Goal: Task Accomplishment & Management: Manage account settings

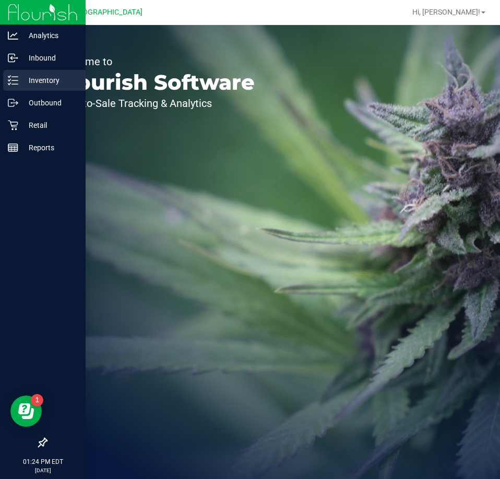
click at [19, 72] on div "Inventory" at bounding box center [44, 80] width 82 height 21
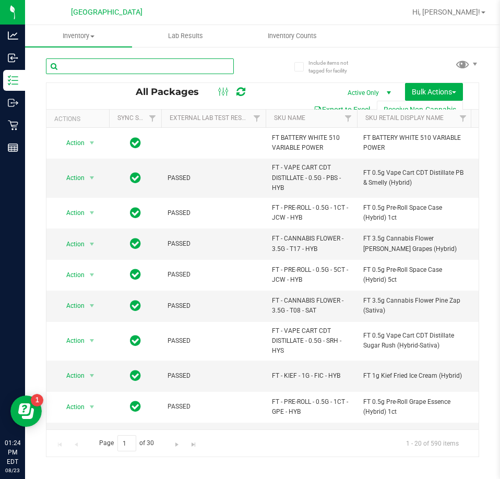
click at [94, 66] on input "text" at bounding box center [140, 66] width 188 height 16
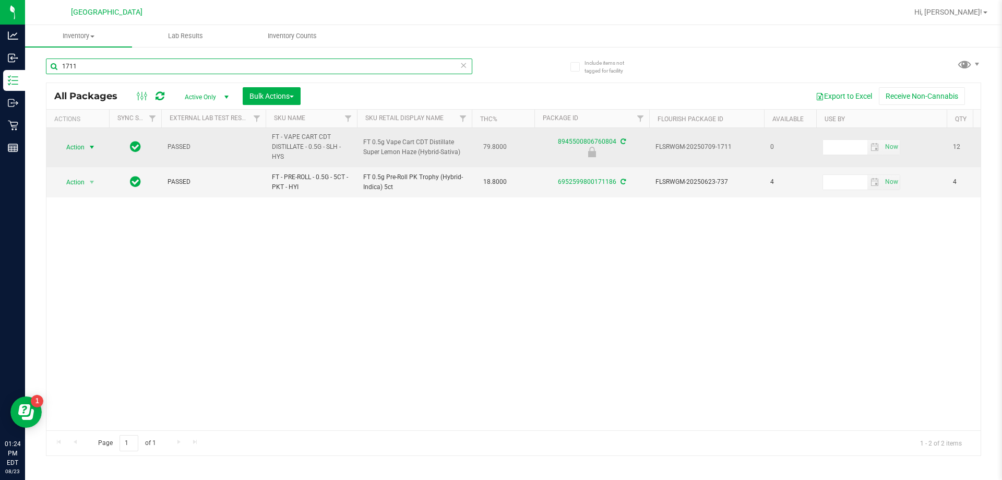
type input "1711"
click at [89, 147] on span "select" at bounding box center [92, 147] width 8 height 8
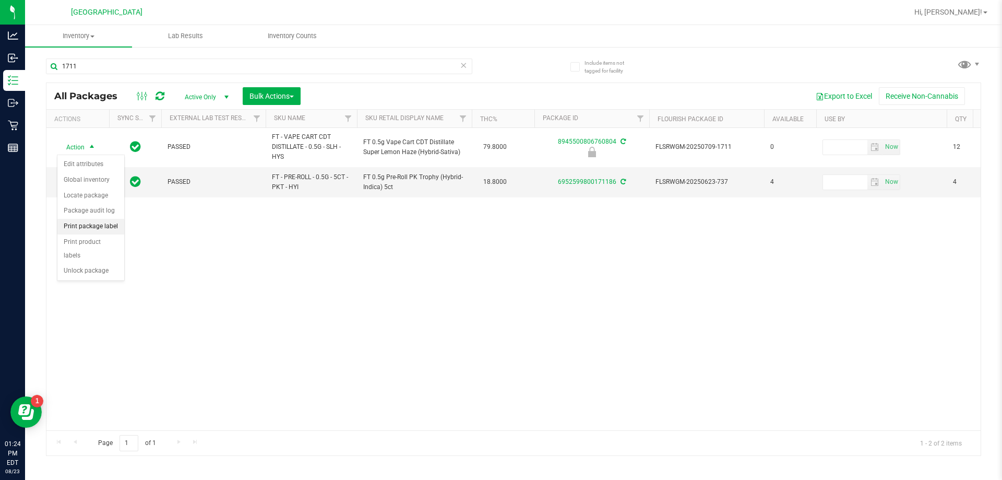
click at [101, 221] on li "Print package label" at bounding box center [90, 227] width 67 height 16
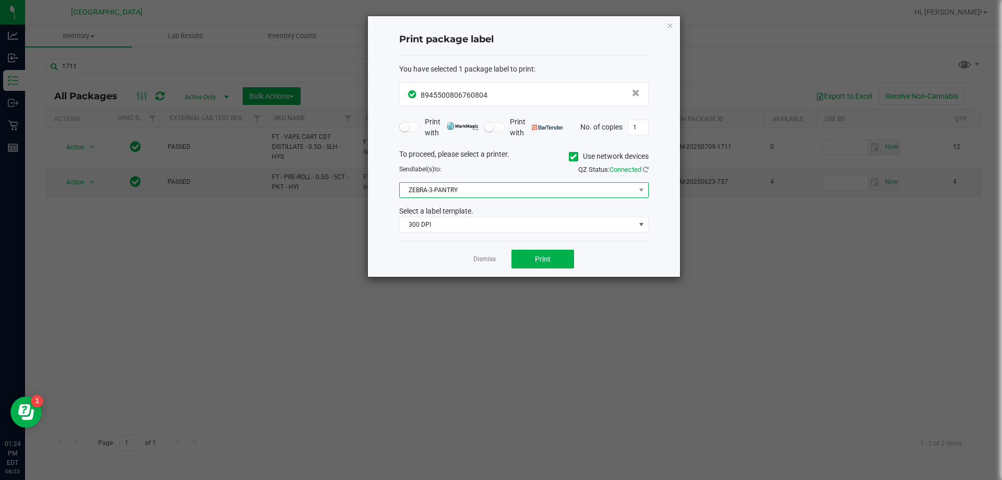
click at [500, 191] on span "ZEBRA-3-PANTRY" at bounding box center [517, 190] width 235 height 15
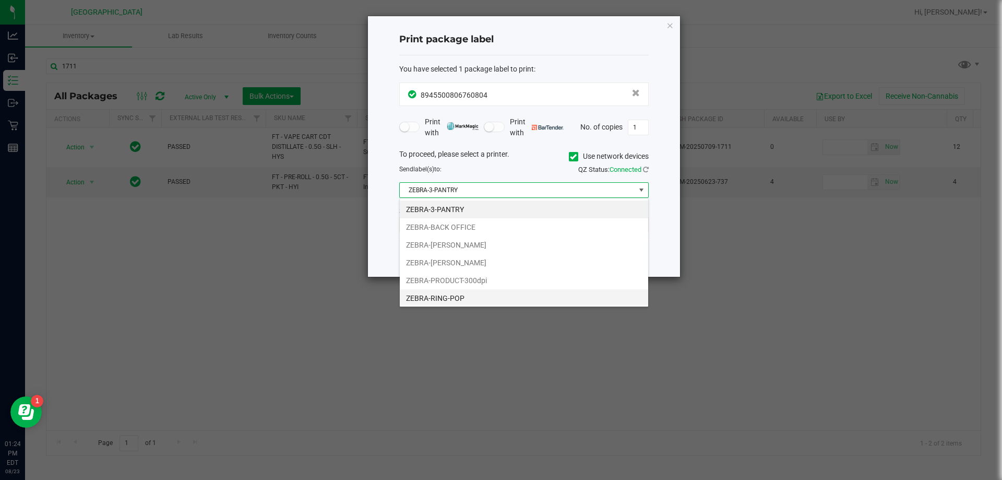
scroll to position [16, 250]
click at [446, 294] on li "ZEBRA-RING-POP" at bounding box center [524, 298] width 249 height 18
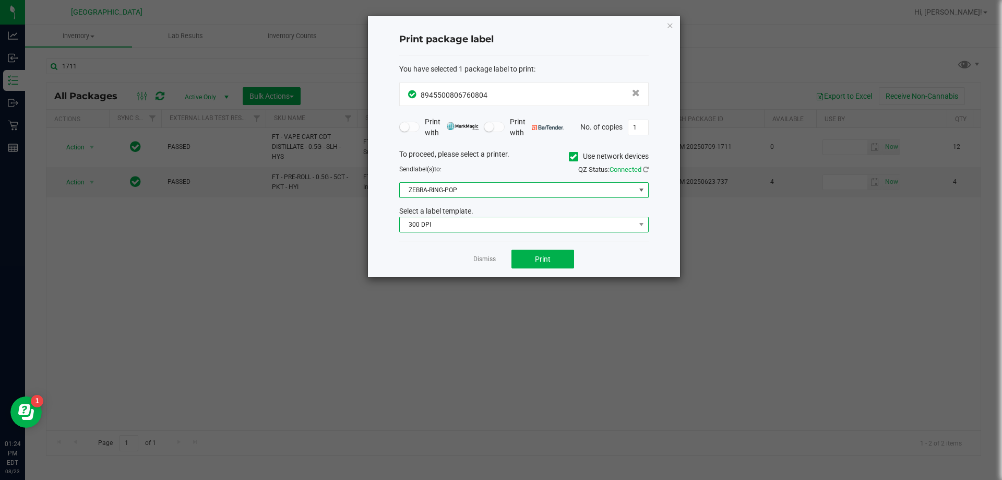
click at [488, 221] on span "300 DPI" at bounding box center [517, 224] width 235 height 15
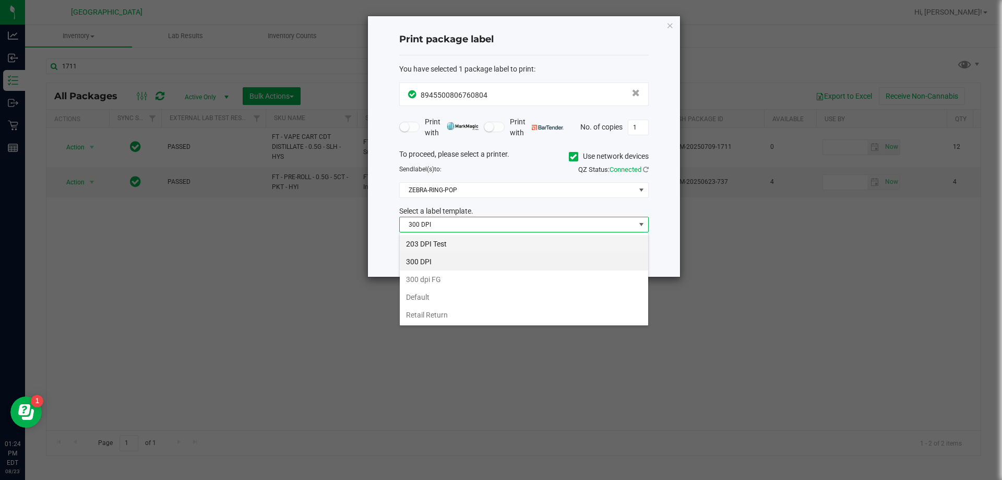
click at [453, 243] on li "203 DPI Test" at bounding box center [524, 244] width 249 height 18
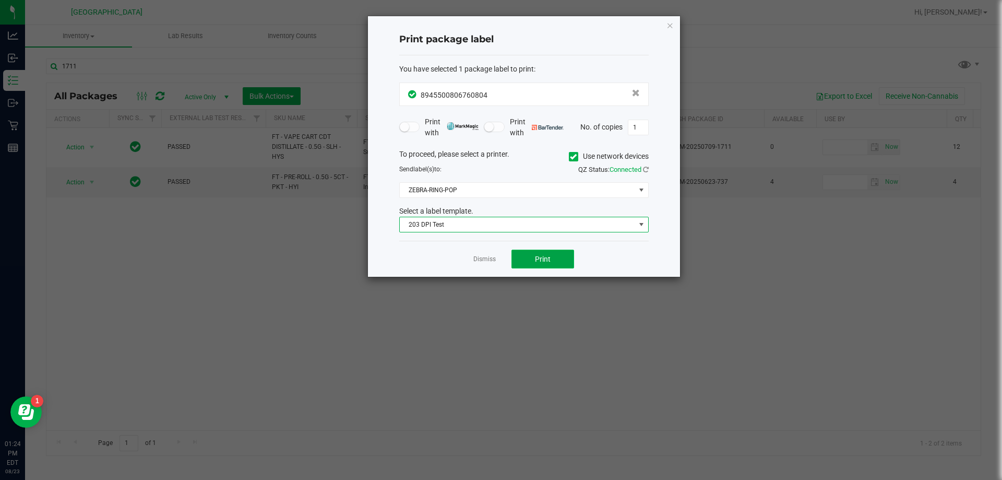
click at [500, 257] on button "Print" at bounding box center [543, 259] width 63 height 19
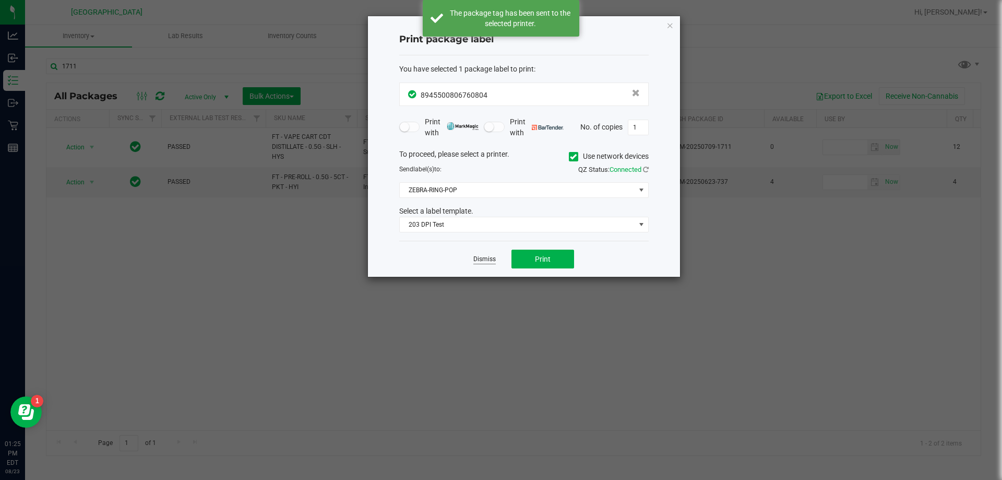
click at [479, 262] on link "Dismiss" at bounding box center [485, 259] width 22 height 9
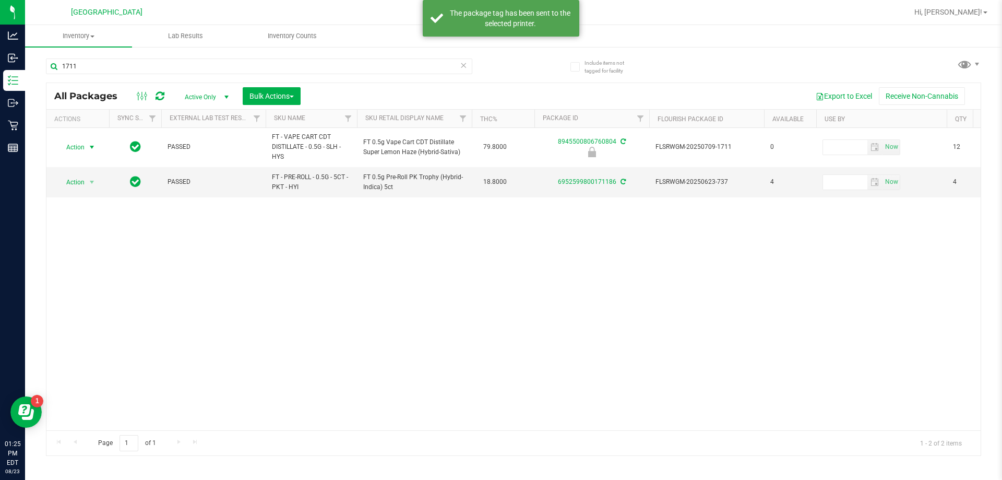
click at [270, 272] on div "Action Action Edit attributes Global inventory Locate package Package audit log…" at bounding box center [513, 279] width 935 height 302
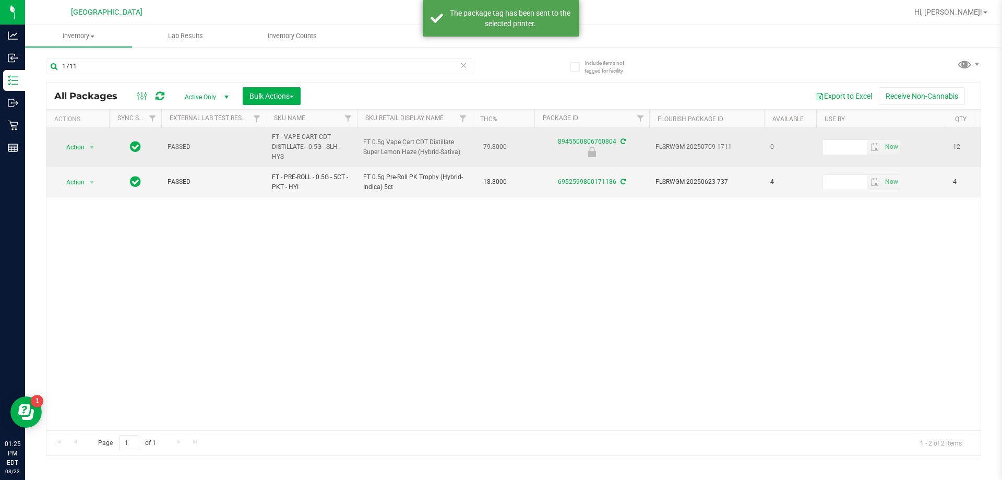
click at [70, 160] on td "Action Action Edit attributes Global inventory Locate package Package audit log…" at bounding box center [77, 147] width 63 height 39
click at [82, 147] on span "Action" at bounding box center [71, 147] width 28 height 15
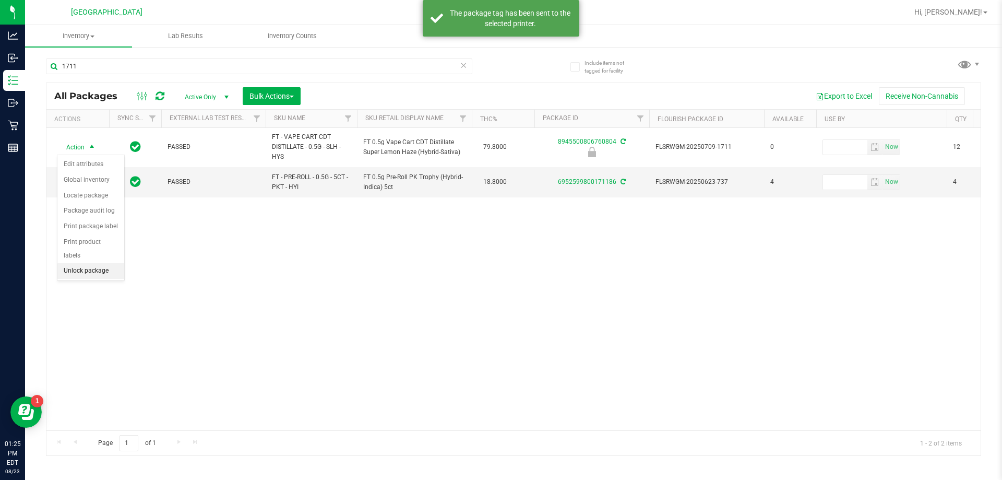
drag, startPoint x: 76, startPoint y: 258, endPoint x: 72, endPoint y: 254, distance: 5.9
click at [76, 263] on li "Unlock package" at bounding box center [90, 271] width 67 height 16
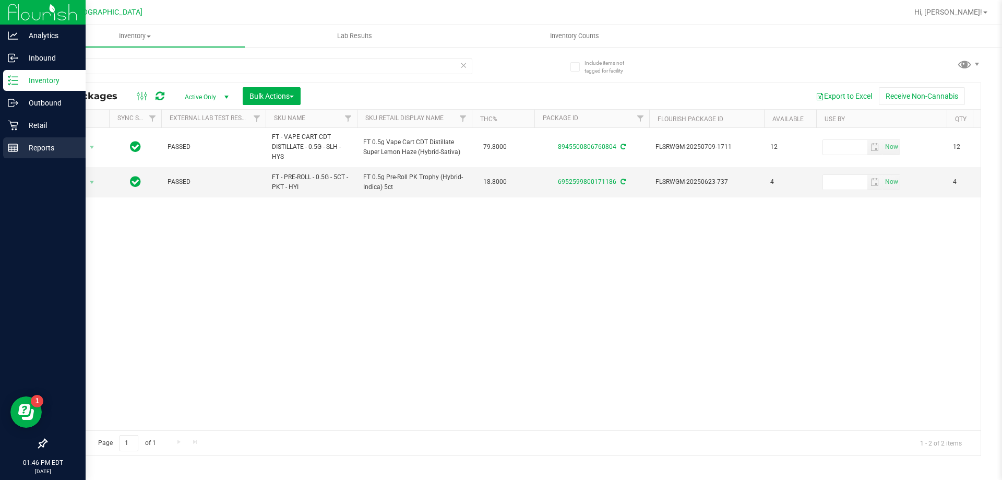
click at [9, 157] on div "Reports" at bounding box center [44, 147] width 82 height 21
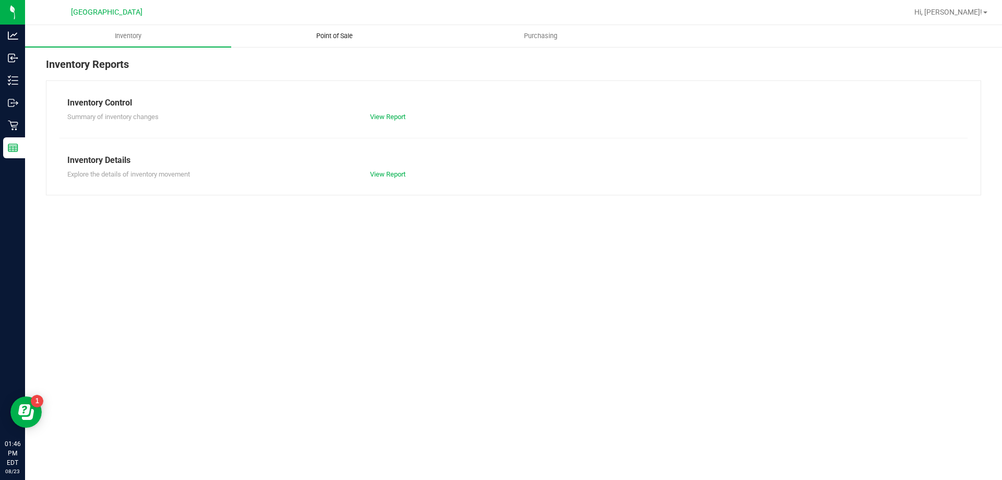
click at [363, 30] on uib-tab-heading "Point of Sale" at bounding box center [334, 36] width 205 height 21
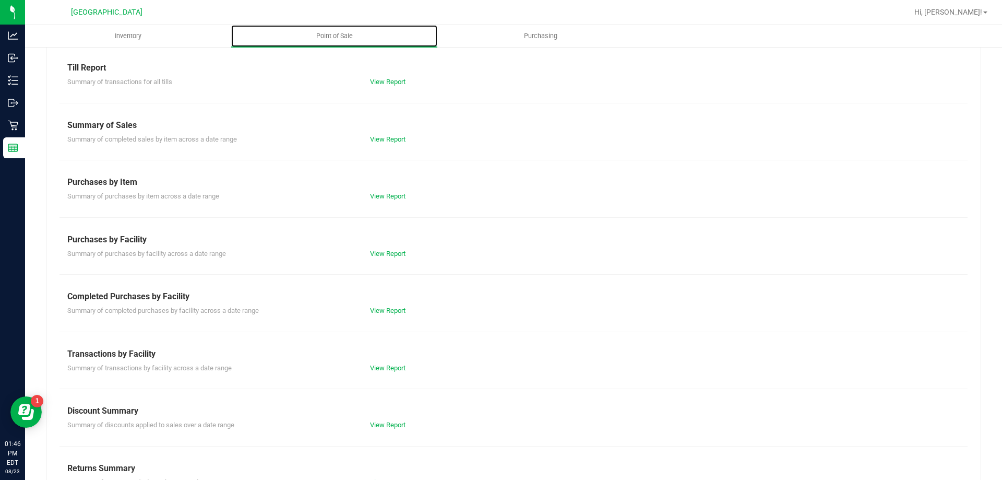
scroll to position [69, 0]
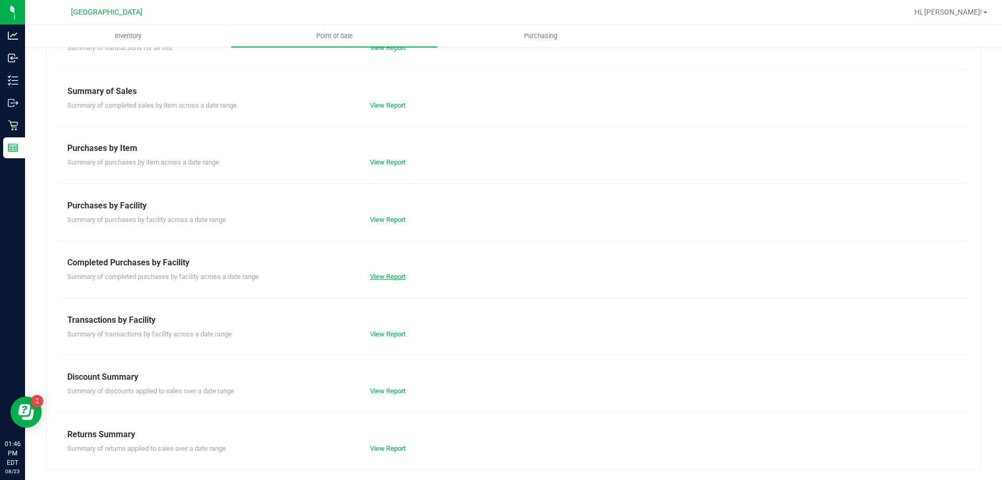
click at [382, 274] on link "View Report" at bounding box center [388, 277] width 36 height 8
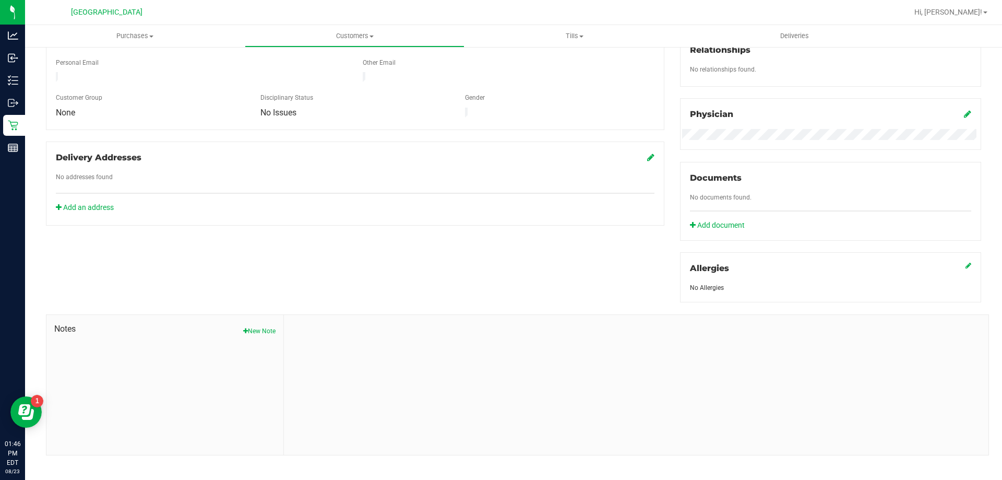
scroll to position [275, 0]
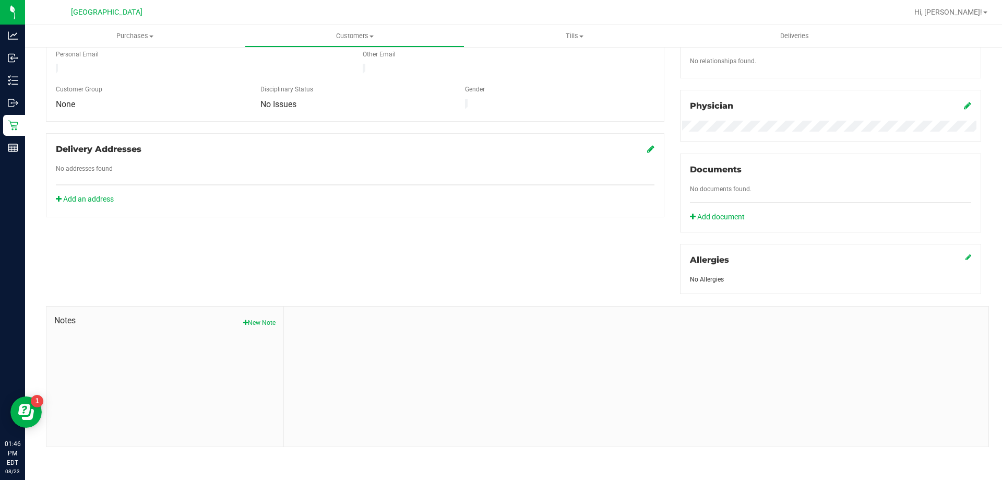
click at [253, 328] on div "Notes New Note" at bounding box center [165, 376] width 238 height 140
click at [252, 318] on button "New Note" at bounding box center [259, 322] width 32 height 9
click at [355, 340] on div "Note Title" at bounding box center [636, 344] width 689 height 28
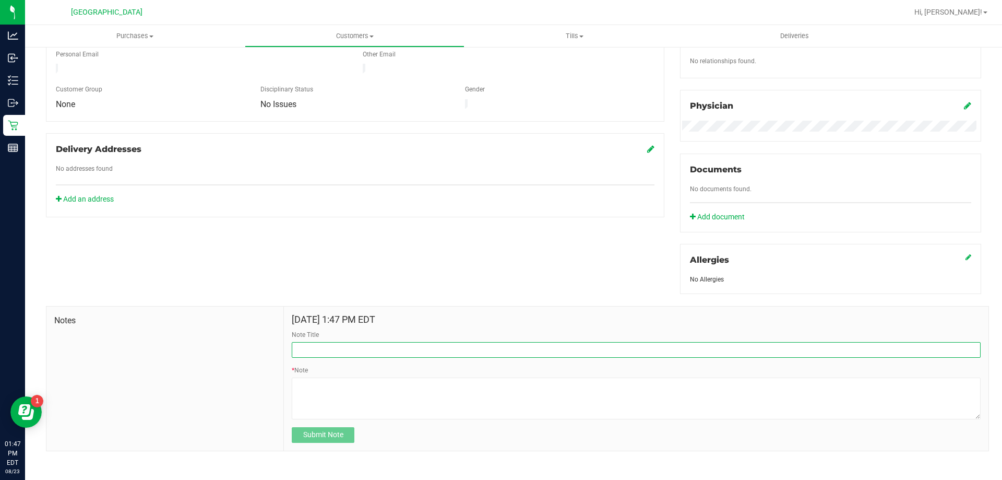
click at [344, 345] on input "Note Title" at bounding box center [636, 350] width 689 height 16
click at [347, 342] on input "Note Title" at bounding box center [636, 350] width 689 height 16
type input "Custom Discount/Replacement - IND FSO"
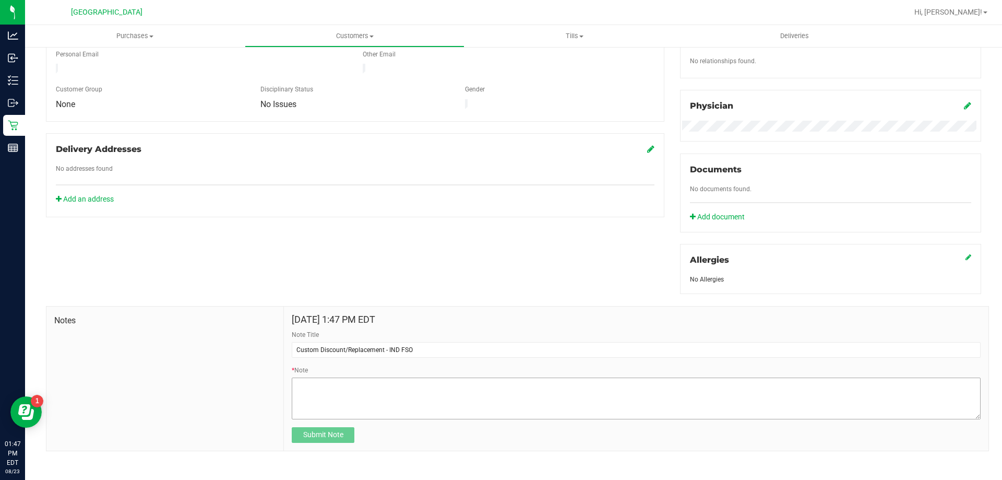
click at [375, 414] on textarea "* Note" at bounding box center [636, 398] width 689 height 42
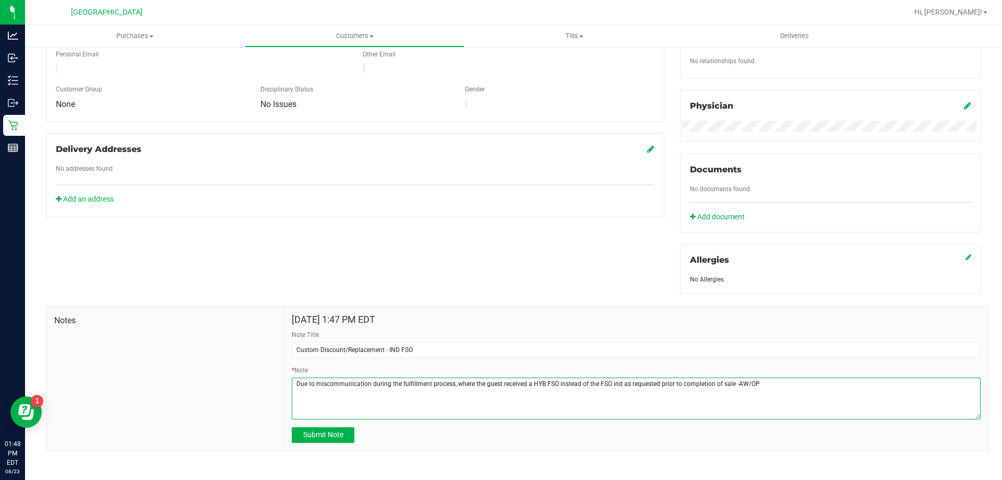
click at [500, 385] on textarea "* Note" at bounding box center [636, 398] width 689 height 42
type textarea "Due to miscommunication during the fulfillment process, where the guest receive…"
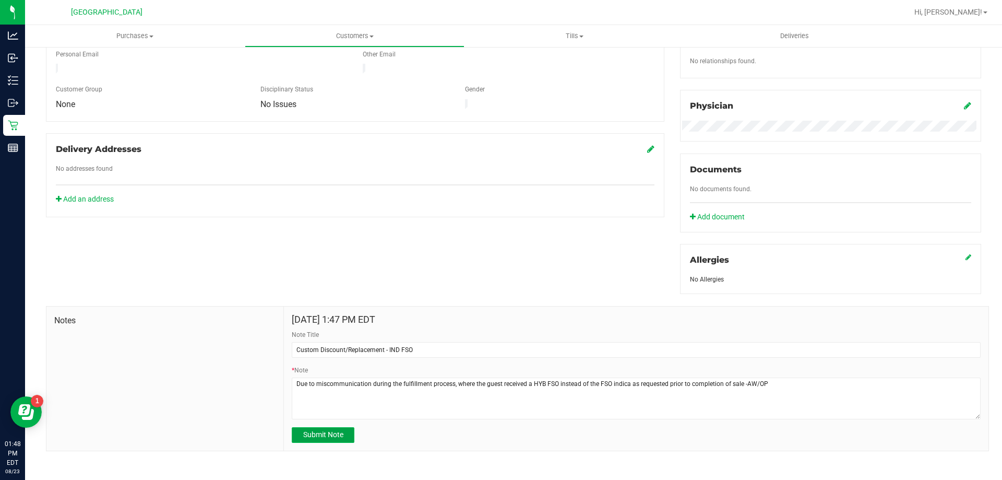
click at [318, 432] on span "Submit Note" at bounding box center [323, 434] width 40 height 8
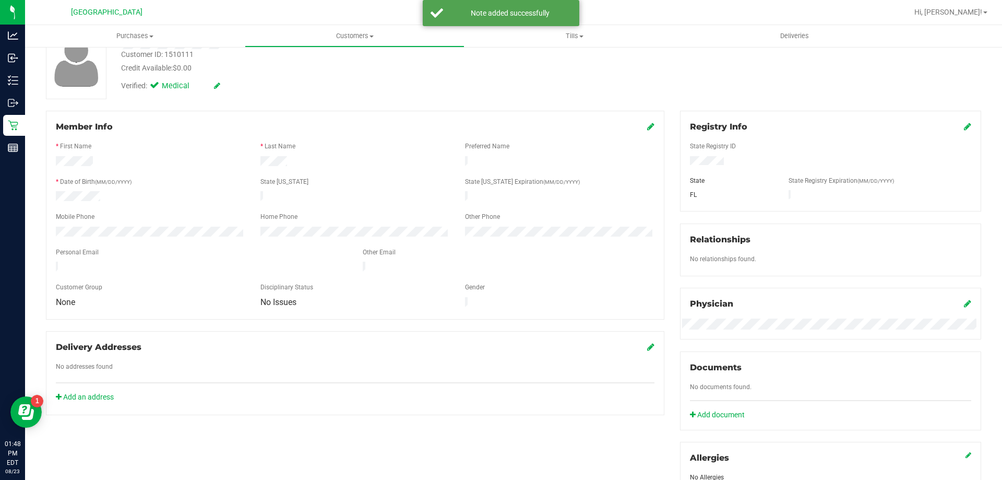
scroll to position [14, 0]
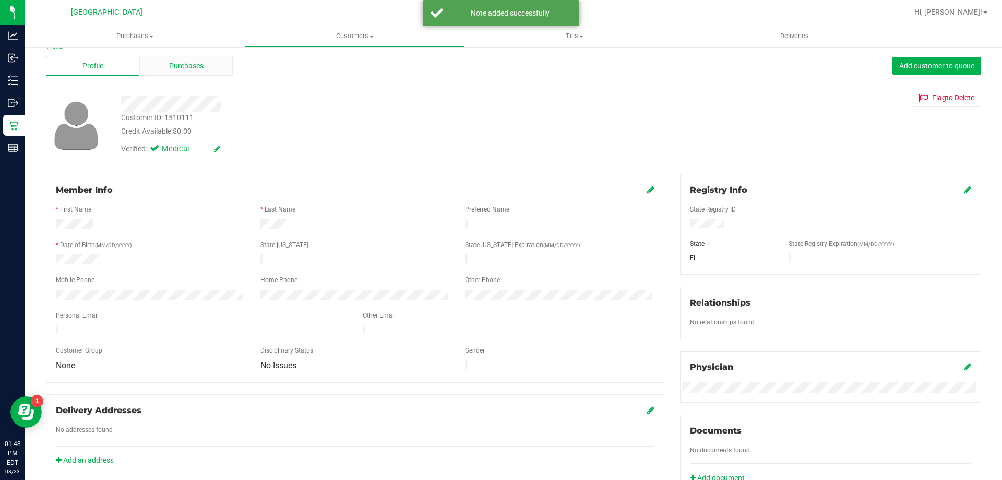
click at [190, 68] on span "Purchases" at bounding box center [186, 66] width 34 height 11
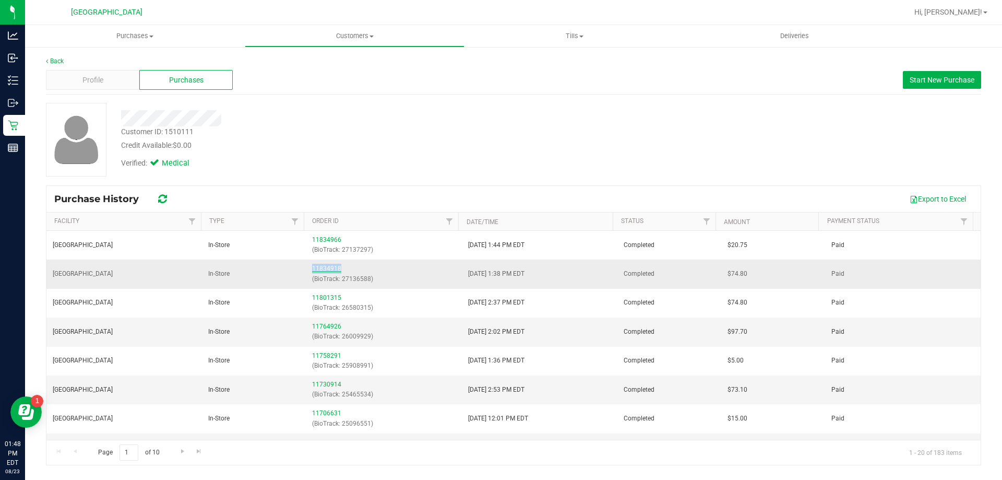
drag, startPoint x: 347, startPoint y: 265, endPoint x: 313, endPoint y: 268, distance: 33.5
click at [306, 267] on td "11834918 (BioTrack: 27136588)" at bounding box center [384, 273] width 156 height 29
copy link "11834918"
click at [95, 73] on div "Profile" at bounding box center [92, 80] width 93 height 20
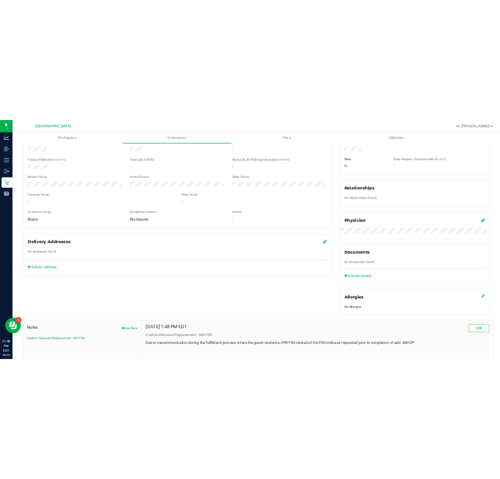
scroll to position [275, 0]
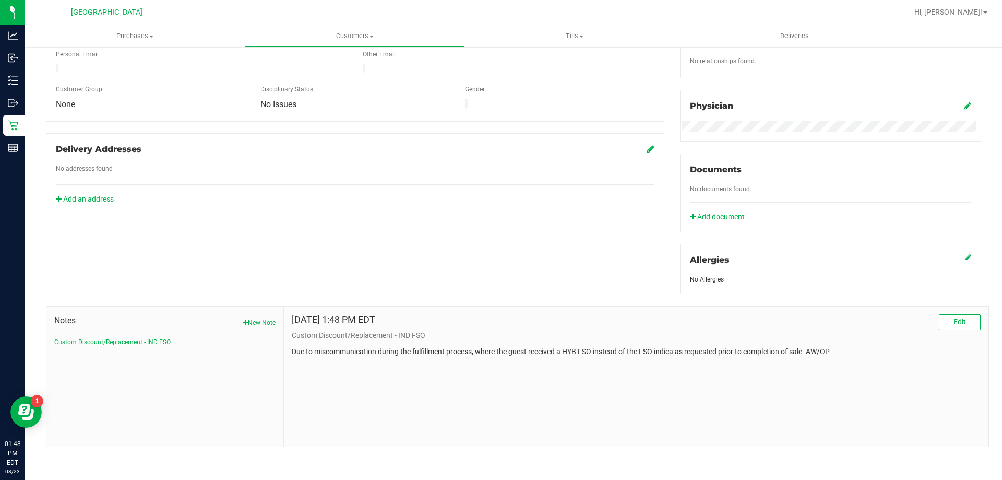
click at [253, 323] on button "New Note" at bounding box center [259, 322] width 32 height 9
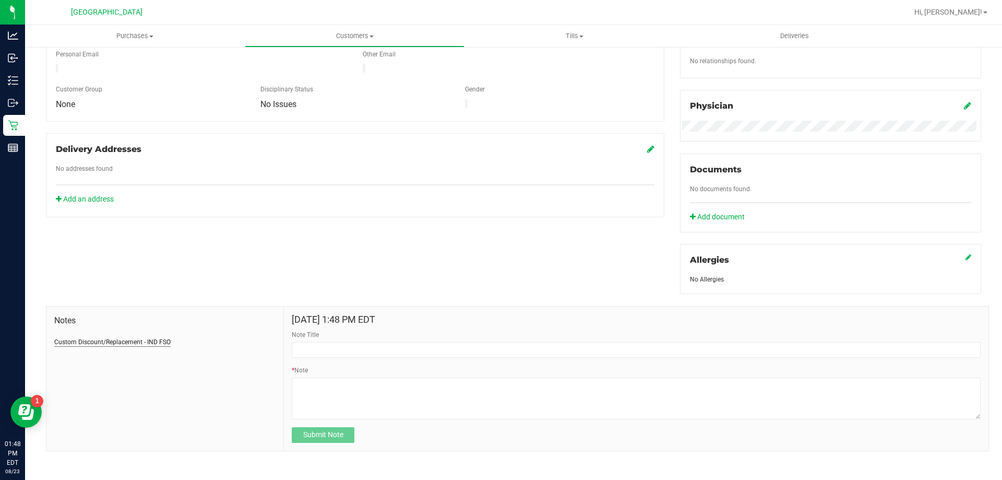
click at [120, 339] on button "Custom Discount/Replacement - IND FSO" at bounding box center [112, 341] width 116 height 9
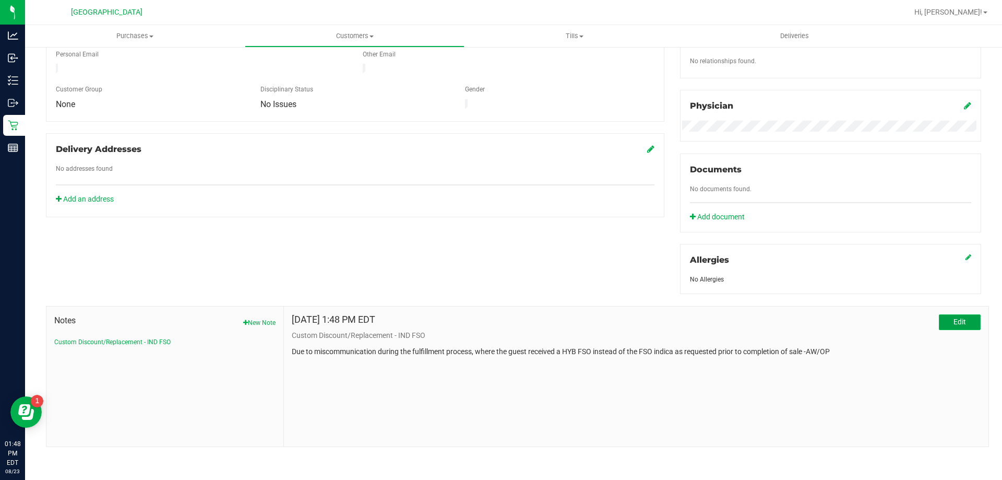
click at [500, 322] on span "Edit" at bounding box center [960, 321] width 13 height 8
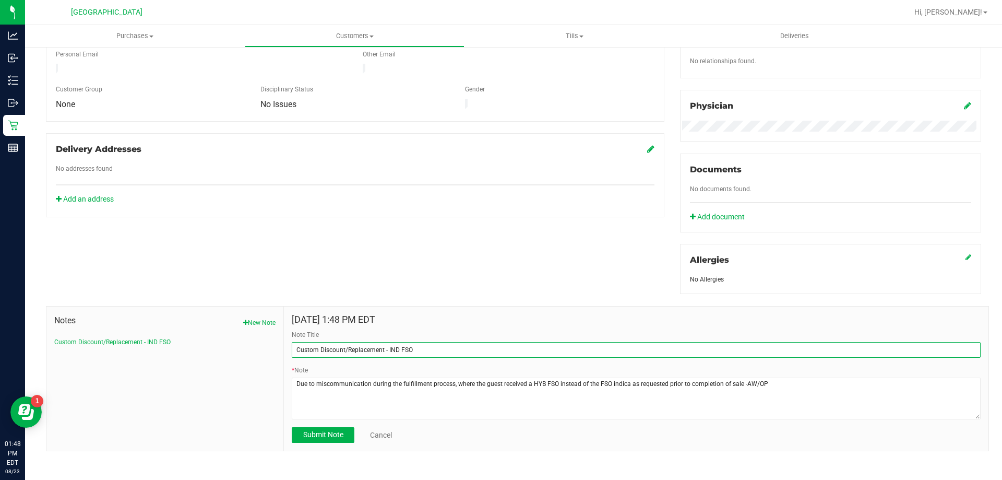
click at [292, 351] on input "Custom Discount/Replacement - IND FSO" at bounding box center [636, 350] width 689 height 16
paste input "11834918"
type input "(11834918) Custom Discount/Replacement - IND FSO"
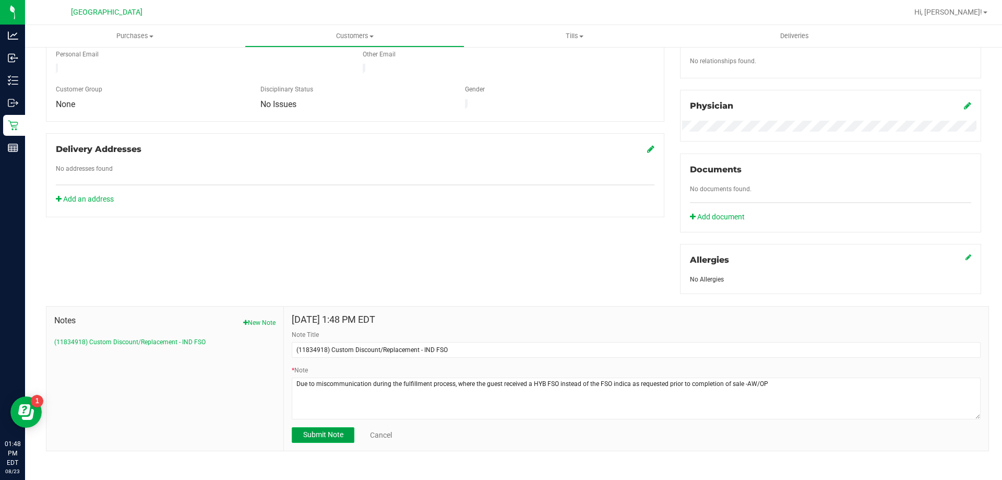
click at [343, 435] on button "Submit Note" at bounding box center [323, 435] width 63 height 16
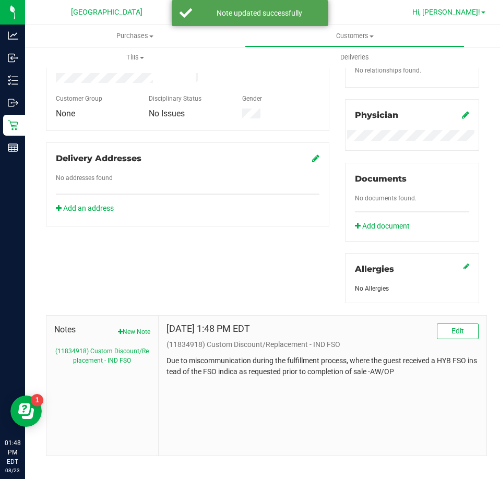
click at [474, 16] on span "Hi, [PERSON_NAME]!" at bounding box center [446, 12] width 68 height 8
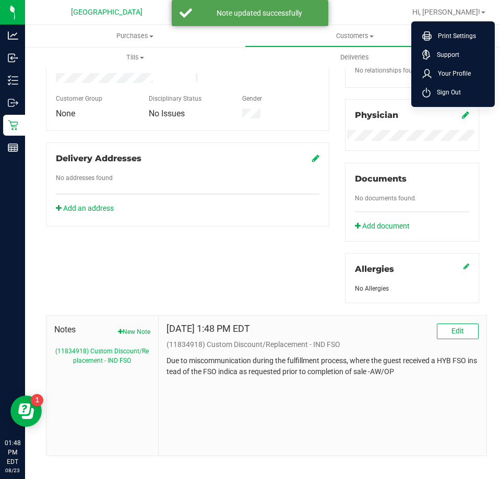
click at [455, 88] on span "Sign Out" at bounding box center [446, 92] width 30 height 10
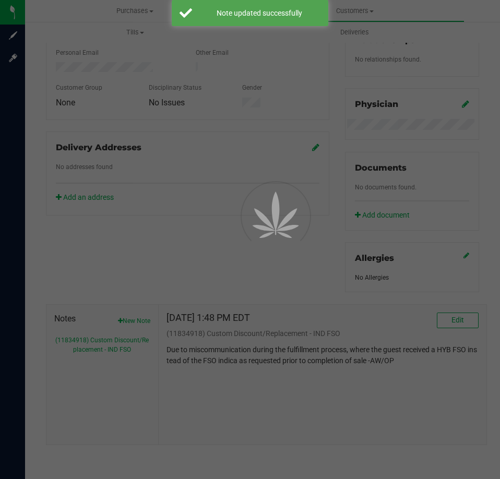
scroll to position [0, 0]
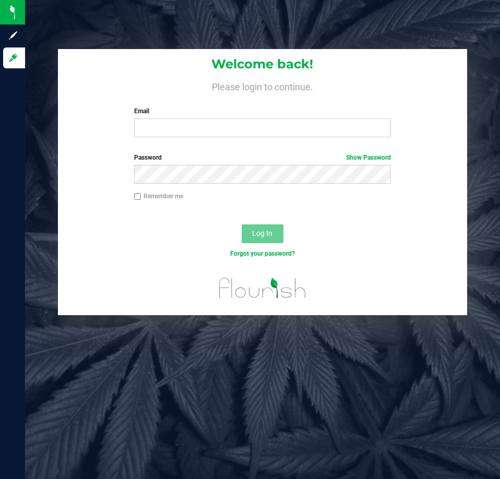
click at [169, 154] on label "Password Show Password" at bounding box center [262, 157] width 257 height 9
click at [199, 128] on input "Email" at bounding box center [262, 128] width 257 height 19
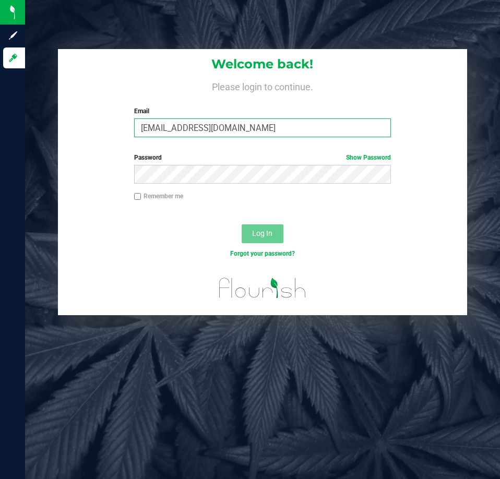
type input "[EMAIL_ADDRESS][DOMAIN_NAME]"
click at [188, 156] on label "Password Show Password" at bounding box center [262, 157] width 257 height 9
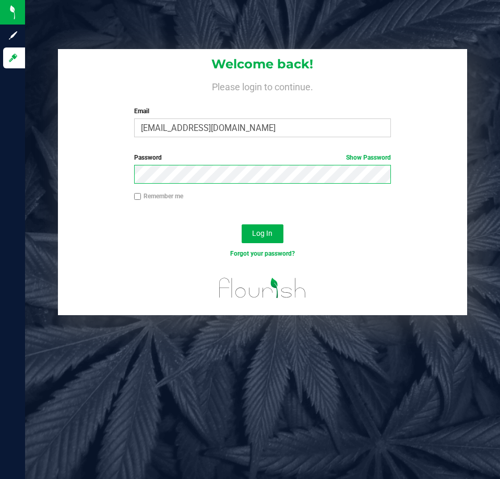
click at [242, 225] on button "Log In" at bounding box center [263, 234] width 42 height 19
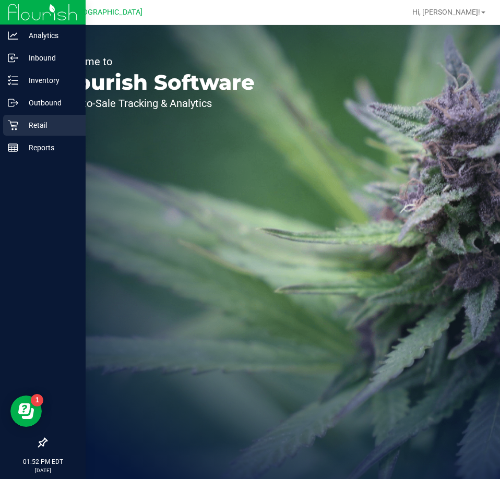
click at [14, 116] on div "Retail" at bounding box center [44, 125] width 82 height 21
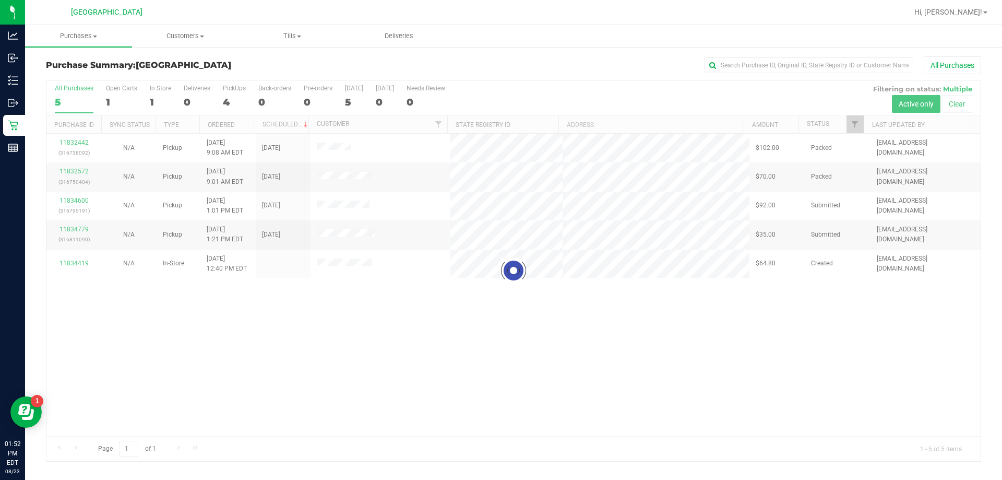
click at [75, 197] on div at bounding box center [513, 270] width 935 height 381
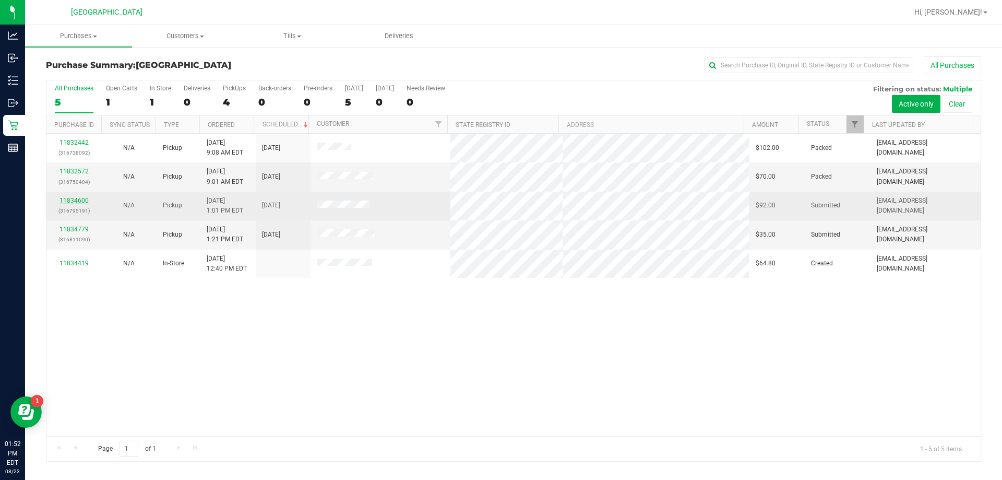
click at [70, 204] on link "11834600" at bounding box center [74, 200] width 29 height 7
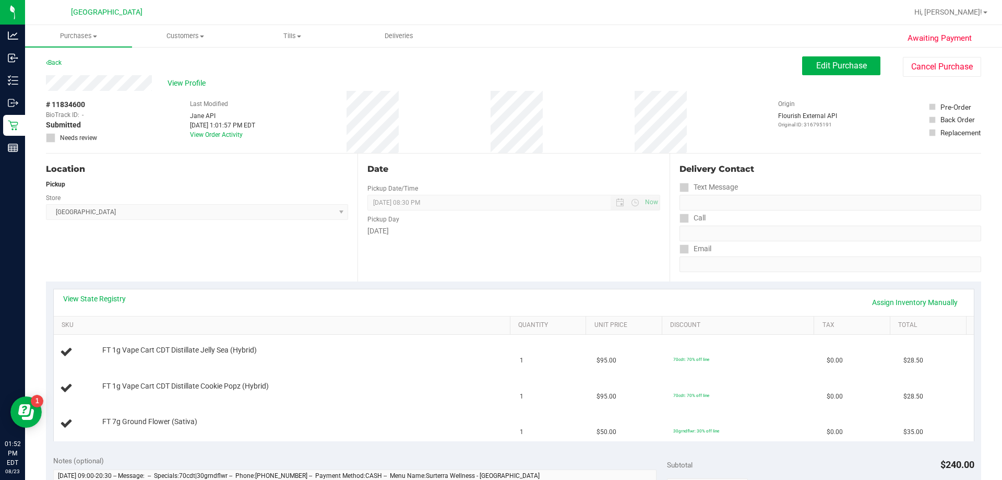
click at [243, 239] on div "Location Pickup Store [GEOGRAPHIC_DATA] WC Select Store [PERSON_NAME][GEOGRAPHI…" at bounding box center [202, 218] width 312 height 128
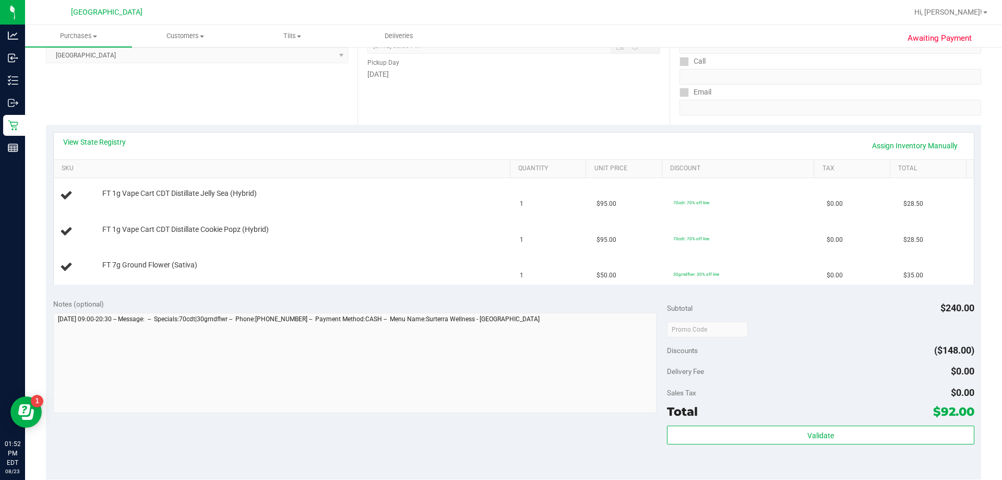
click at [275, 287] on div "View State Registry Assign Inventory Manually SKU Quantity Unit Price Discount …" at bounding box center [514, 208] width 936 height 167
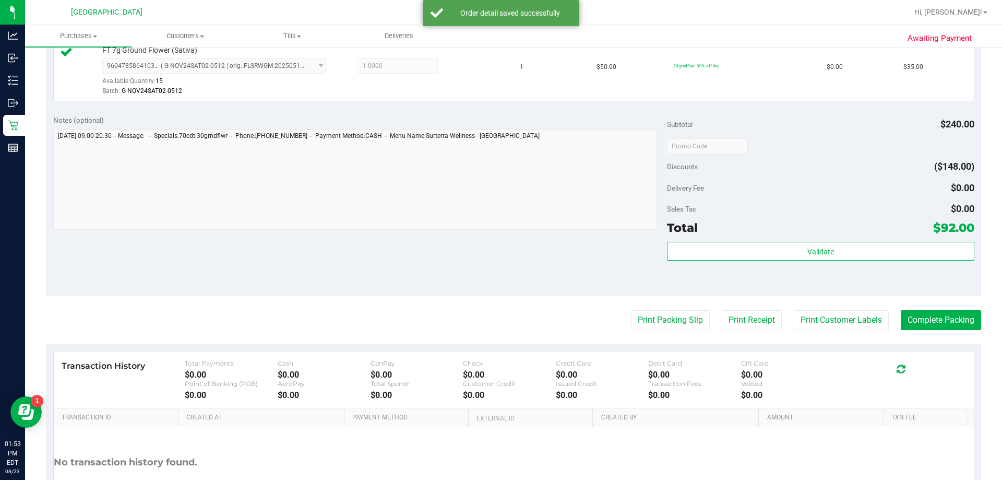
scroll to position [418, 0]
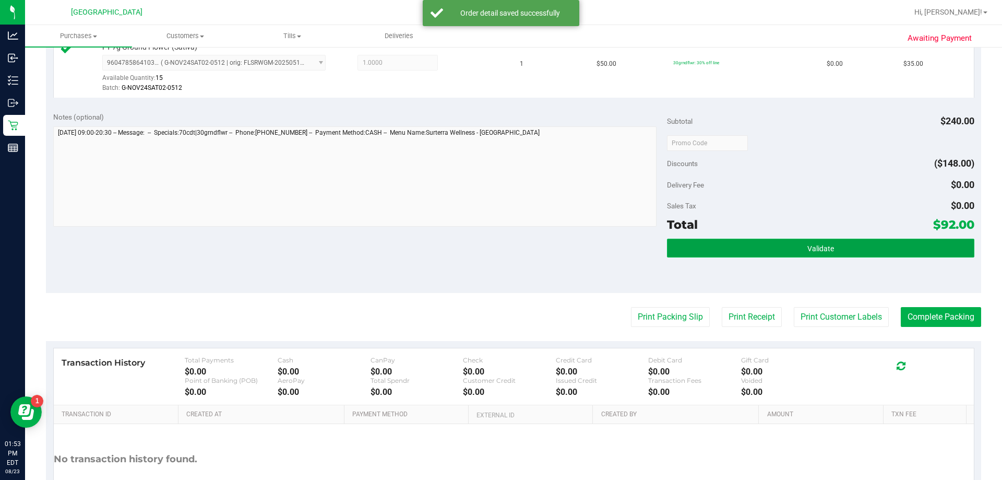
click at [500, 243] on button "Validate" at bounding box center [820, 248] width 307 height 19
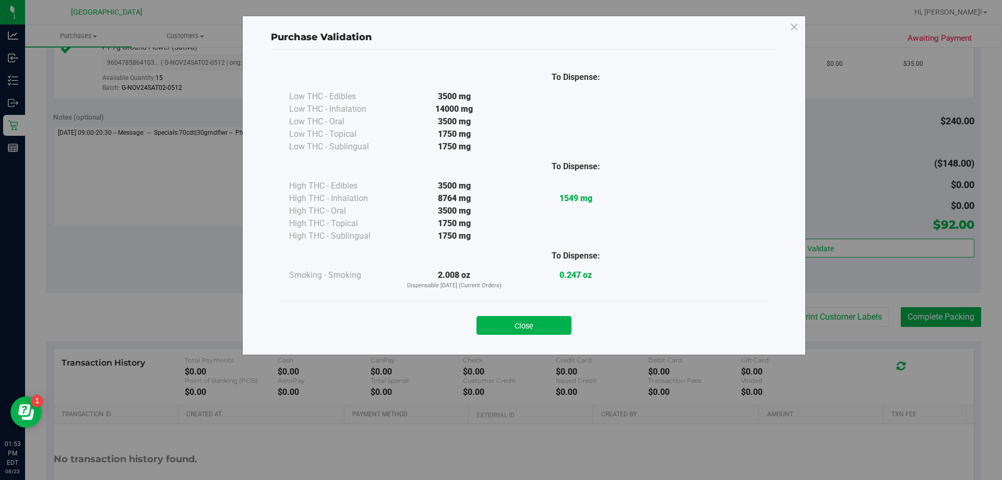
drag, startPoint x: 521, startPoint y: 326, endPoint x: 751, endPoint y: 319, distance: 230.9
click at [500, 326] on button "Close" at bounding box center [524, 325] width 95 height 19
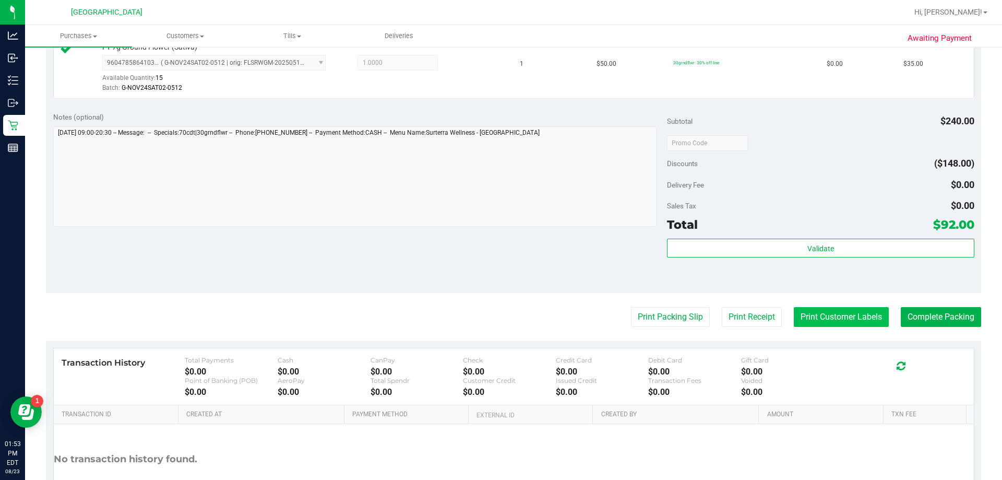
click at [500, 318] on button "Print Customer Labels" at bounding box center [841, 317] width 95 height 20
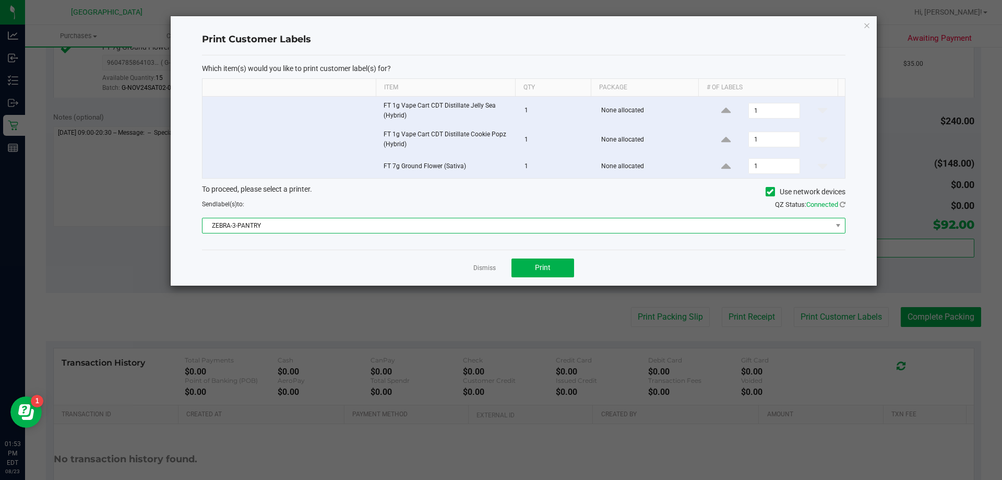
click at [500, 221] on span "ZEBRA-3-PANTRY" at bounding box center [518, 225] width 630 height 15
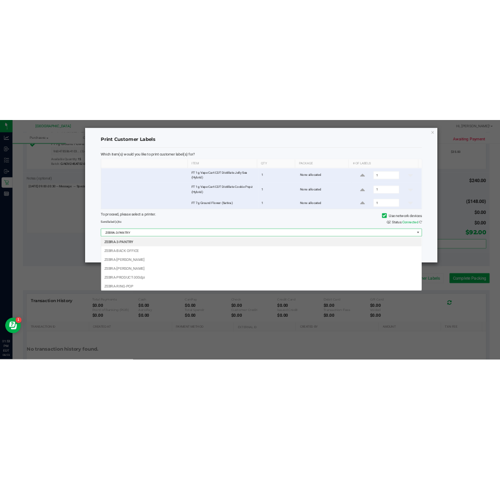
scroll to position [16, 643]
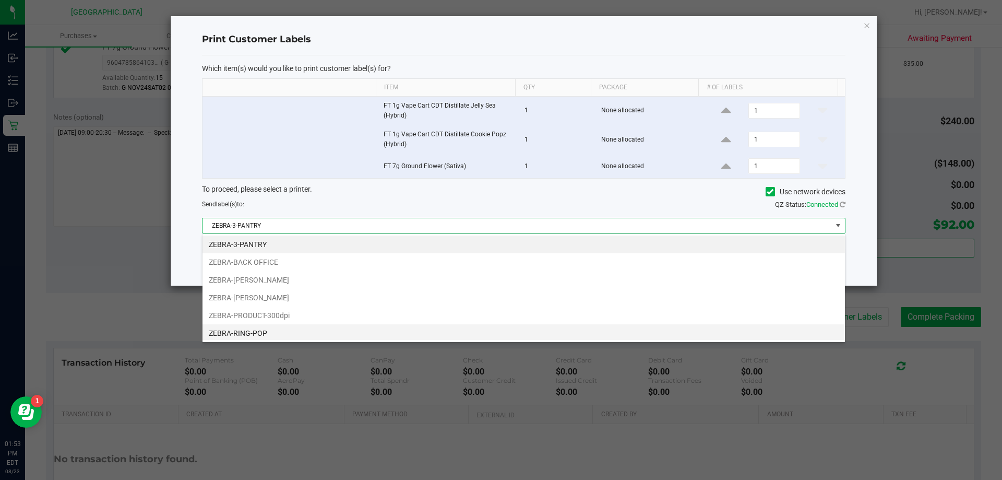
click at [282, 327] on li "ZEBRA-RING-POP" at bounding box center [524, 333] width 643 height 18
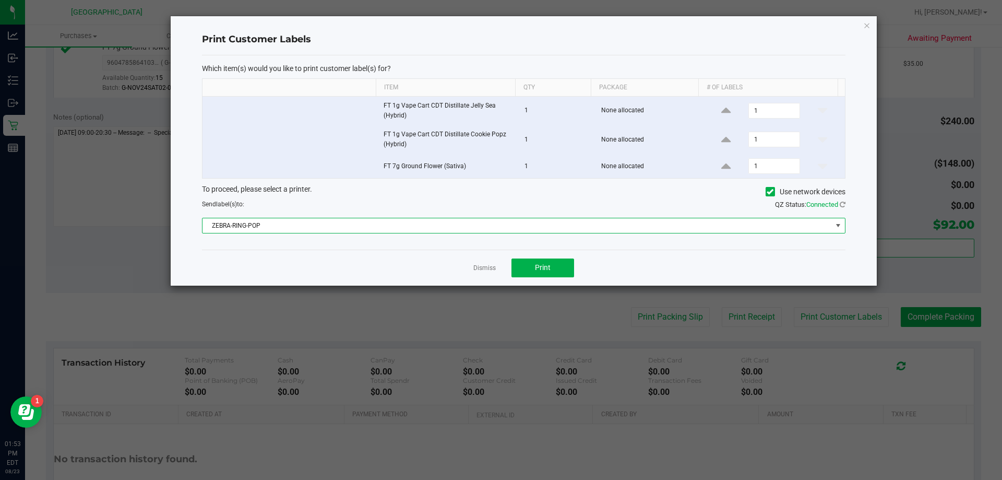
drag, startPoint x: 527, startPoint y: 249, endPoint x: 530, endPoint y: 257, distance: 8.8
click at [500, 257] on div "Print Customer Labels Which item(s) would you like to print customer label(s) f…" at bounding box center [524, 150] width 706 height 269
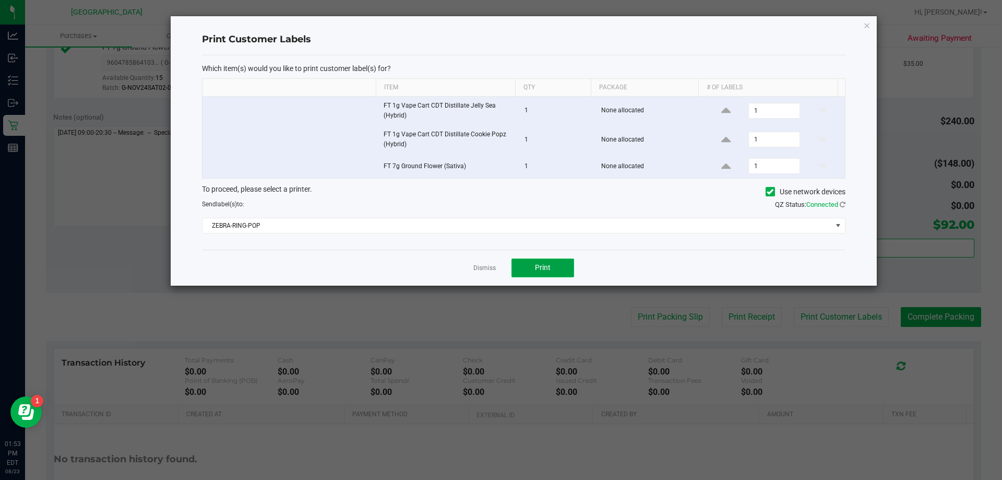
click at [500, 260] on button "Print" at bounding box center [543, 267] width 63 height 19
click at [482, 266] on link "Dismiss" at bounding box center [485, 268] width 22 height 9
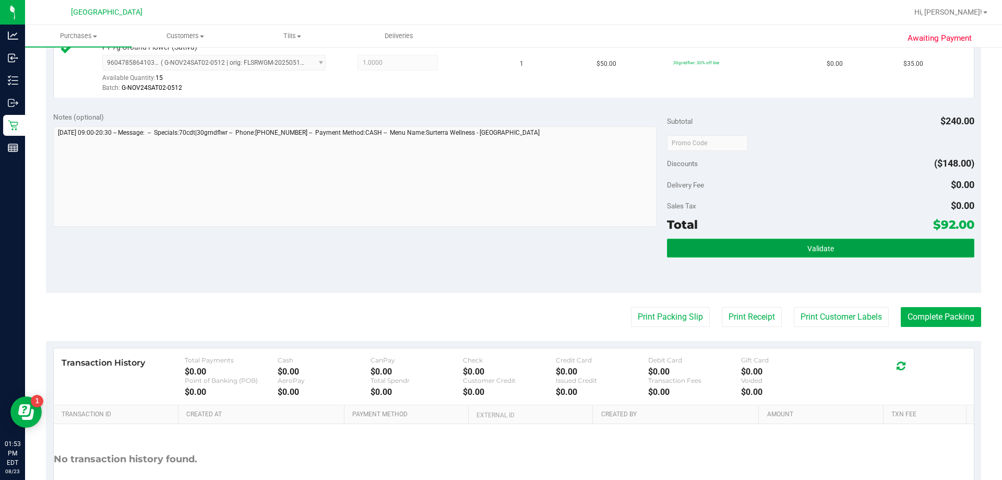
click at [500, 246] on span "Validate" at bounding box center [821, 248] width 27 height 8
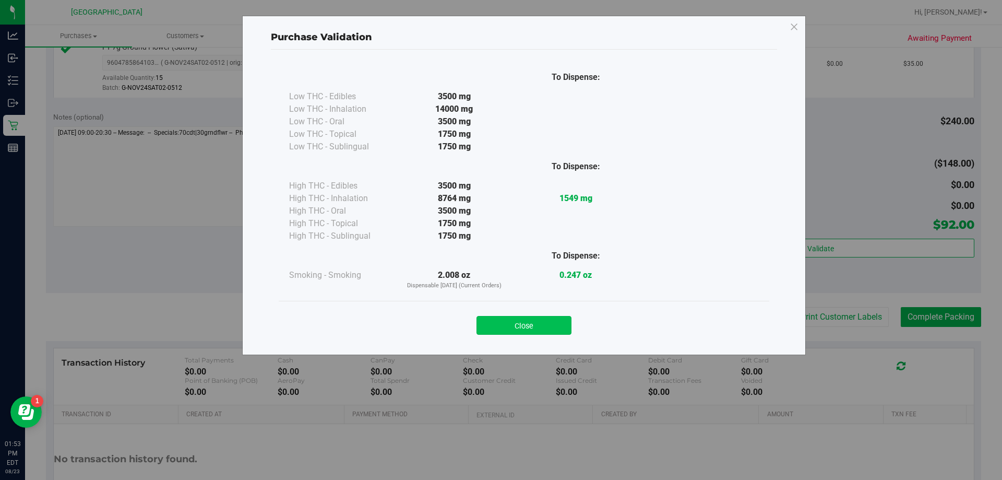
click at [500, 328] on button "Close" at bounding box center [524, 325] width 95 height 19
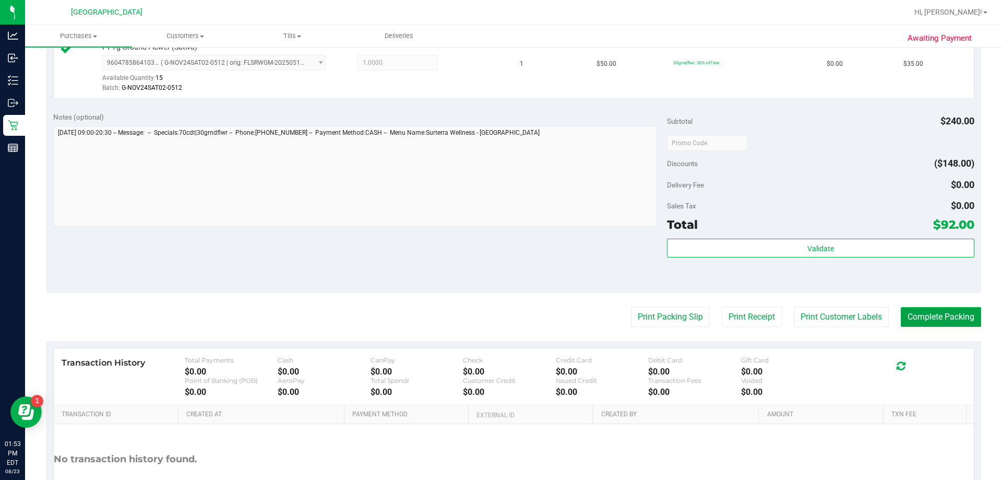
click at [500, 312] on button "Complete Packing" at bounding box center [941, 317] width 80 height 20
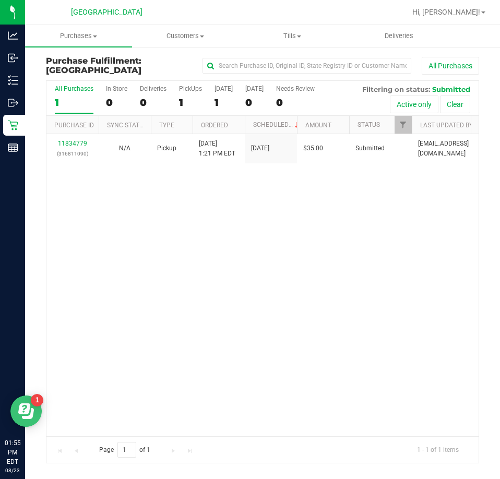
click at [356, 291] on div "11834779 (316811090) N/A Pickup [DATE] 1:21 PM EDT 8/23/2025 $35.00 Submitted […" at bounding box center [262, 285] width 432 height 302
click at [483, 13] on span at bounding box center [483, 12] width 4 height 2
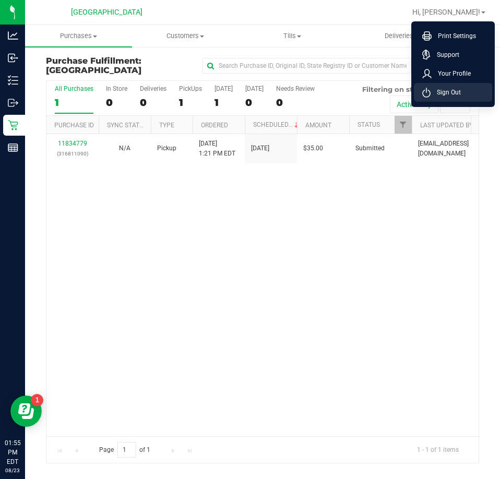
click at [445, 95] on span "Sign Out" at bounding box center [446, 92] width 30 height 10
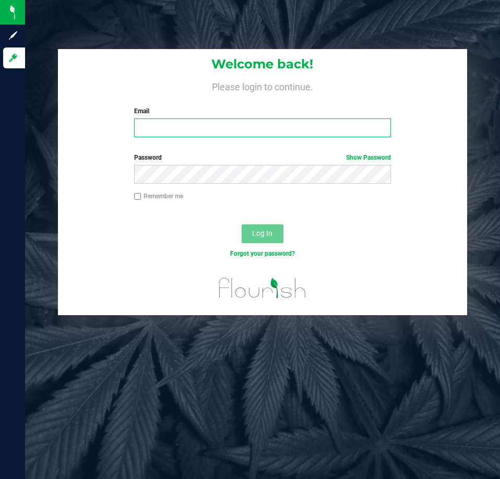
click at [138, 124] on input "Email" at bounding box center [262, 128] width 257 height 19
type input "[EMAIL_ADDRESS][DOMAIN_NAME]"
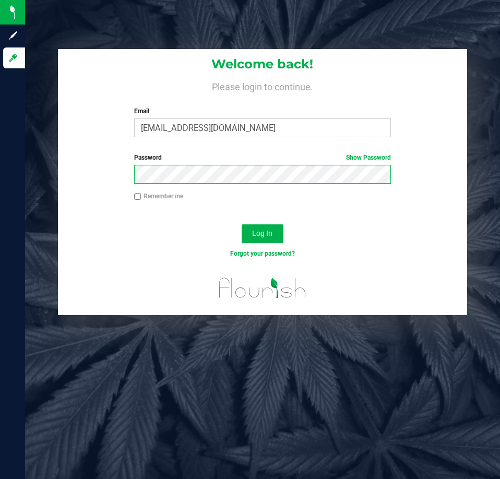
click at [242, 225] on button "Log In" at bounding box center [263, 234] width 42 height 19
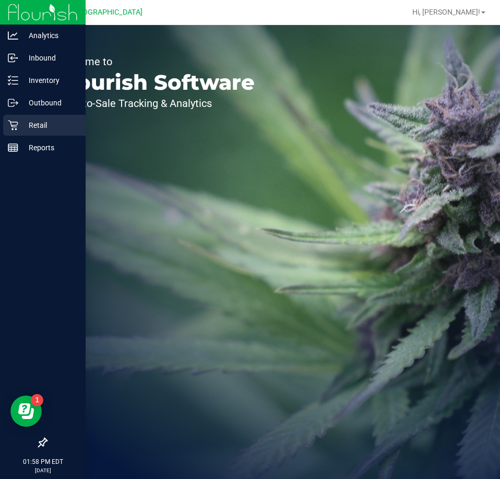
click at [13, 124] on icon at bounding box center [13, 125] width 10 height 10
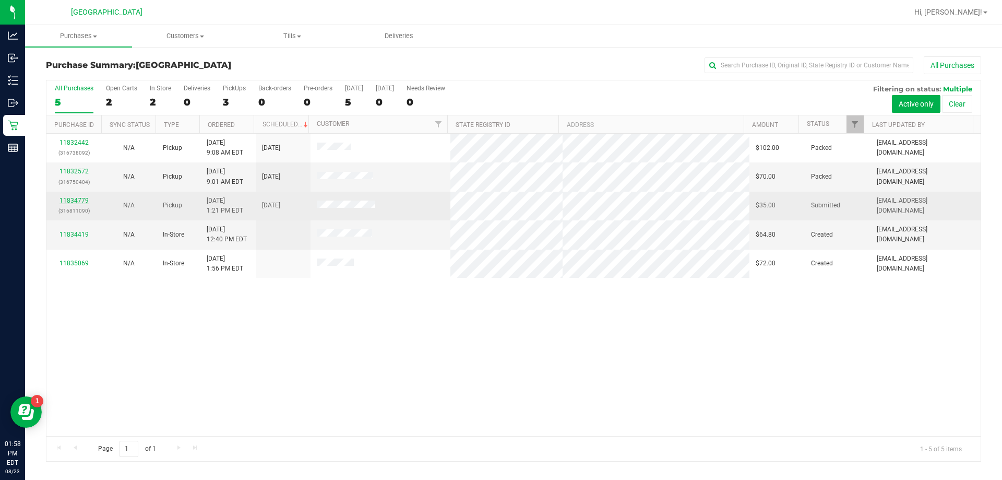
click at [71, 203] on link "11834779" at bounding box center [74, 200] width 29 height 7
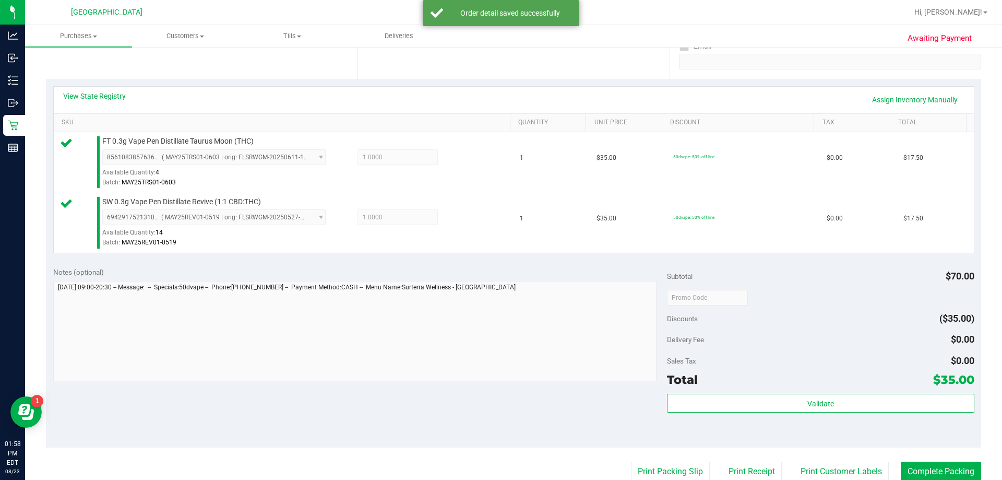
scroll to position [365, 0]
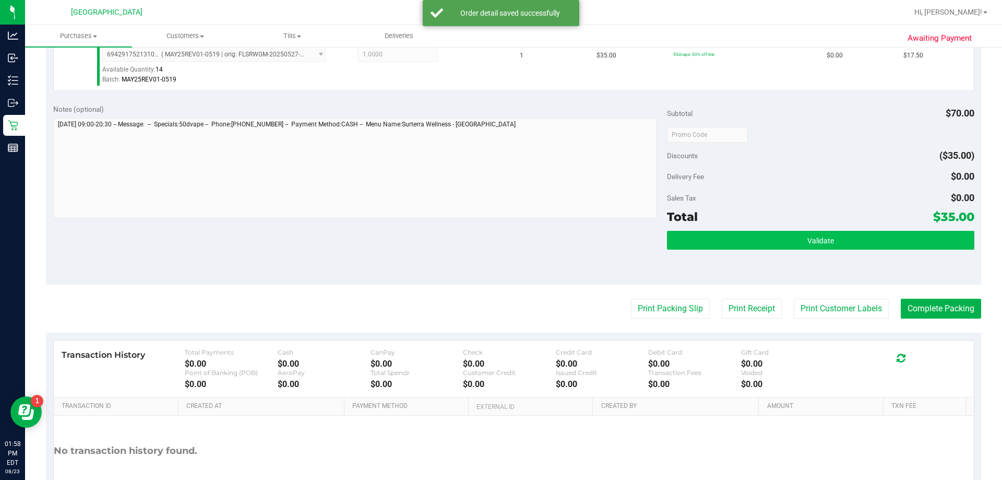
click at [500, 250] on div "Validate" at bounding box center [820, 254] width 307 height 47
click at [500, 245] on button "Validate" at bounding box center [820, 240] width 307 height 19
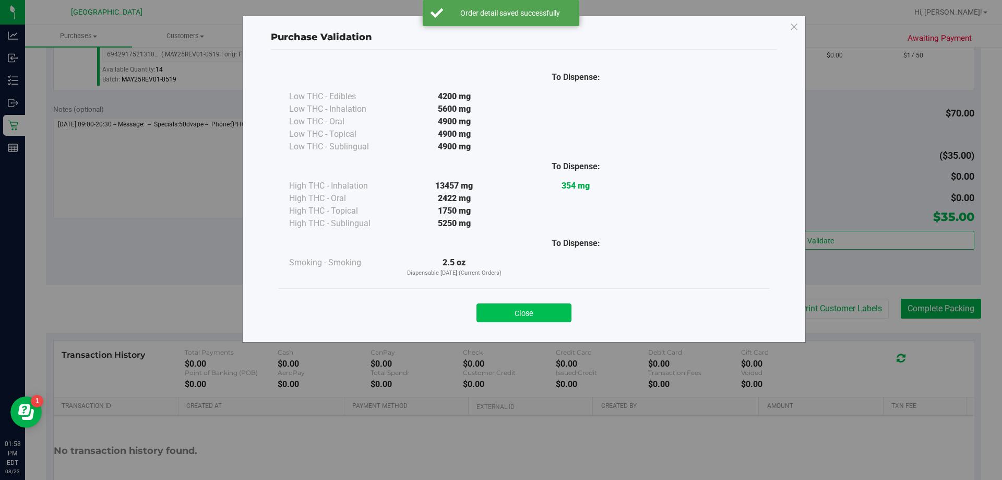
click at [500, 309] on button "Close" at bounding box center [524, 312] width 95 height 19
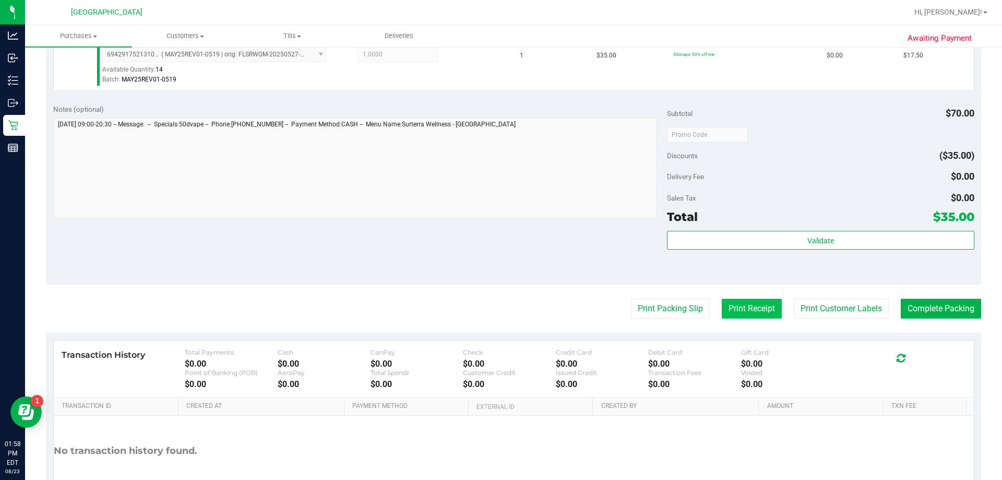
drag, startPoint x: 771, startPoint y: 299, endPoint x: 835, endPoint y: 301, distance: 63.7
click at [500, 299] on div "Print Packing Slip Print Receipt Print Customer Labels Complete Packing" at bounding box center [514, 309] width 936 height 20
click at [500, 301] on button "Print Customer Labels" at bounding box center [841, 309] width 95 height 20
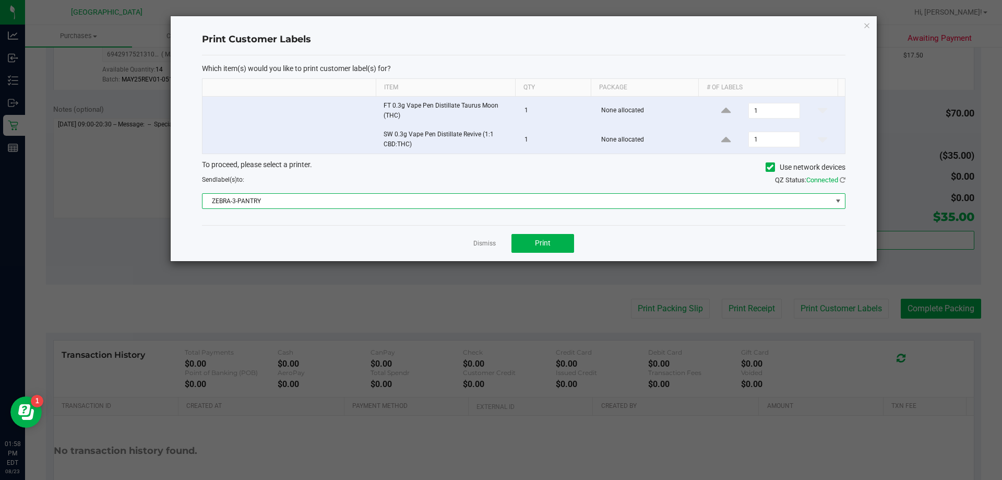
click at [403, 194] on span "ZEBRA-3-PANTRY" at bounding box center [518, 201] width 630 height 15
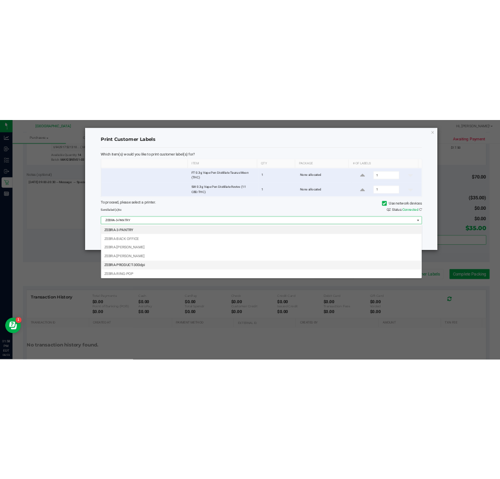
scroll to position [16, 643]
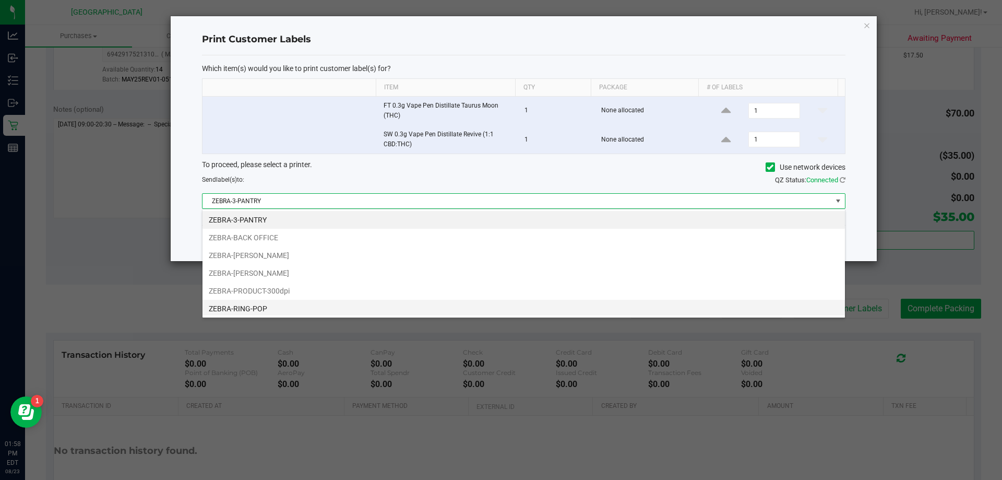
click at [270, 306] on li "ZEBRA-RING-POP" at bounding box center [524, 309] width 643 height 18
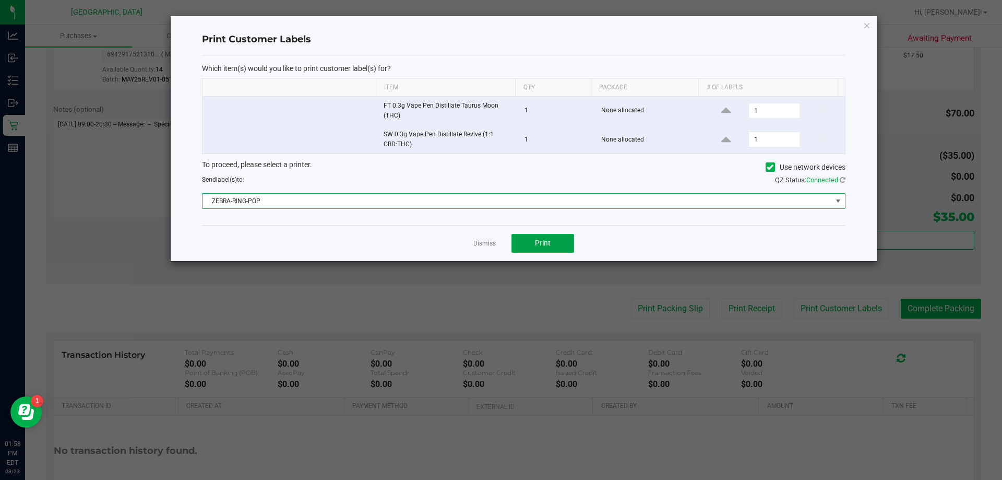
click at [500, 245] on button "Print" at bounding box center [543, 243] width 63 height 19
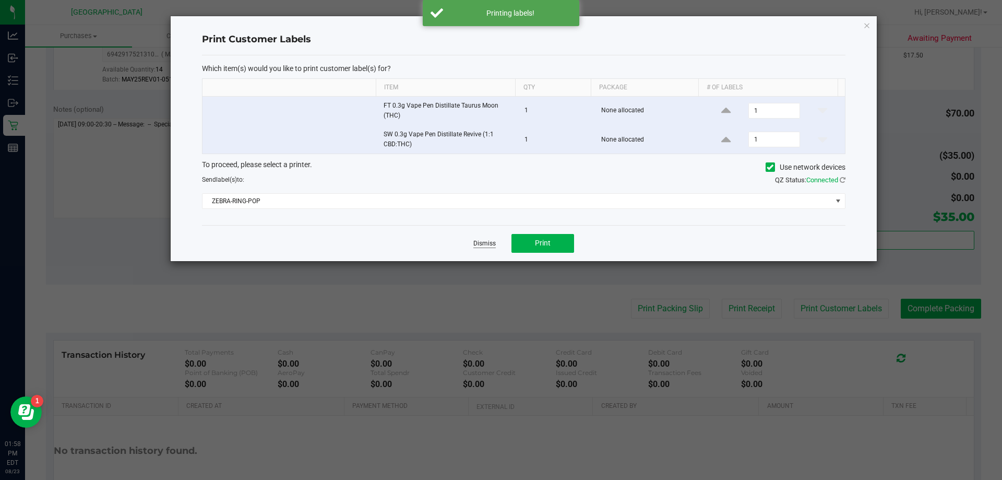
click at [480, 244] on link "Dismiss" at bounding box center [485, 243] width 22 height 9
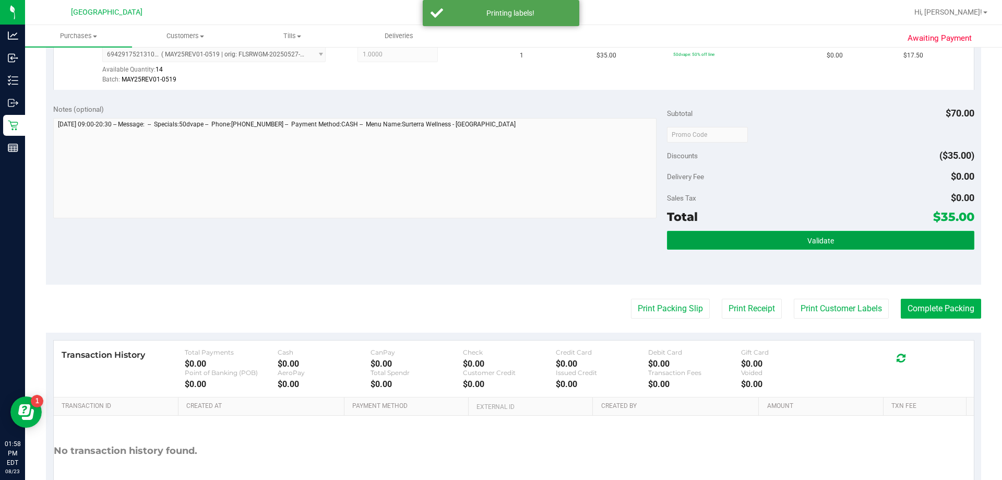
click at [500, 234] on button "Validate" at bounding box center [820, 240] width 307 height 19
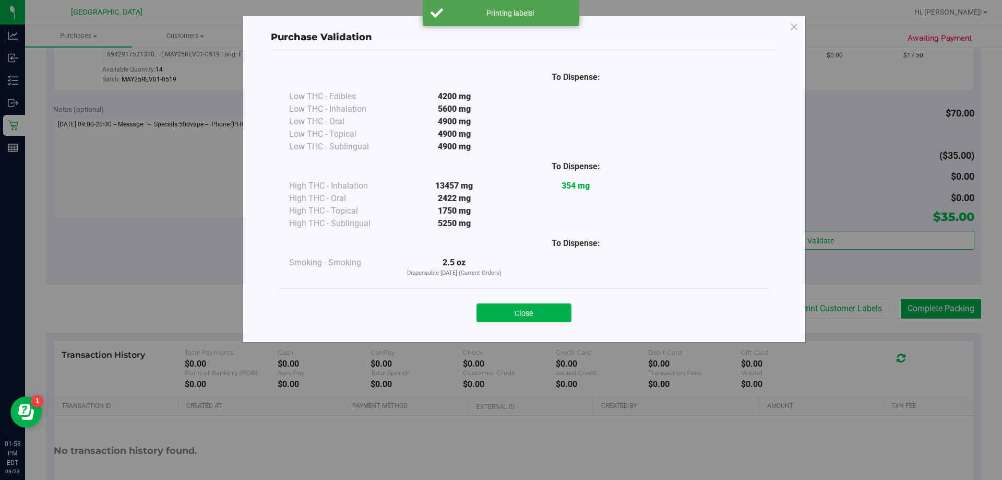
click at [500, 322] on div "Close" at bounding box center [524, 309] width 491 height 42
click at [500, 316] on button "Close" at bounding box center [524, 312] width 95 height 19
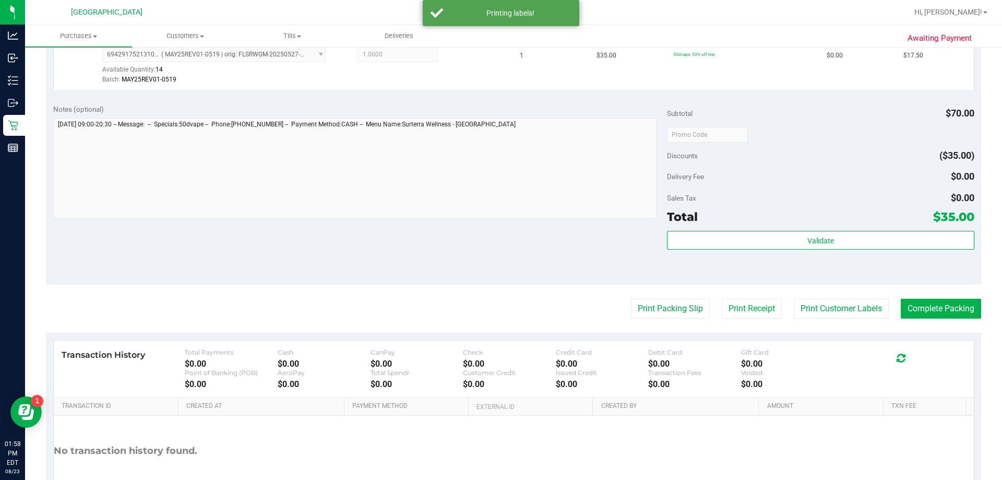
click at [500, 321] on purchase-details "Back Edit Purchase Cancel Purchase View Profile # 11834779 BioTrack ID: - Submi…" at bounding box center [514, 109] width 936 height 837
click at [500, 314] on button "Complete Packing" at bounding box center [941, 309] width 80 height 20
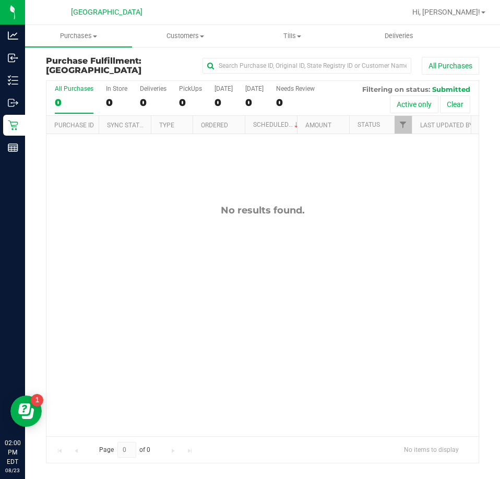
click at [372, 273] on div "No results found." at bounding box center [262, 320] width 432 height 372
click at [483, 13] on span at bounding box center [483, 12] width 4 height 2
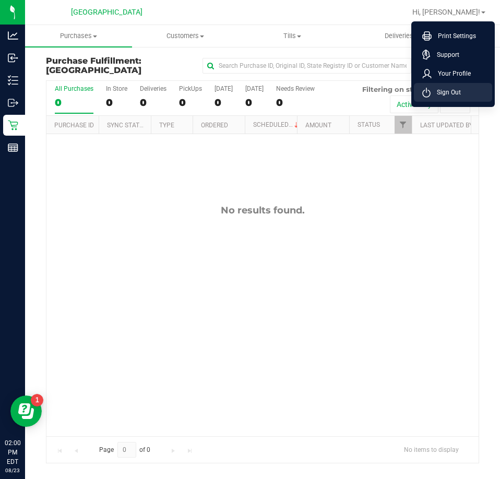
click at [462, 91] on li "Sign Out" at bounding box center [453, 92] width 78 height 19
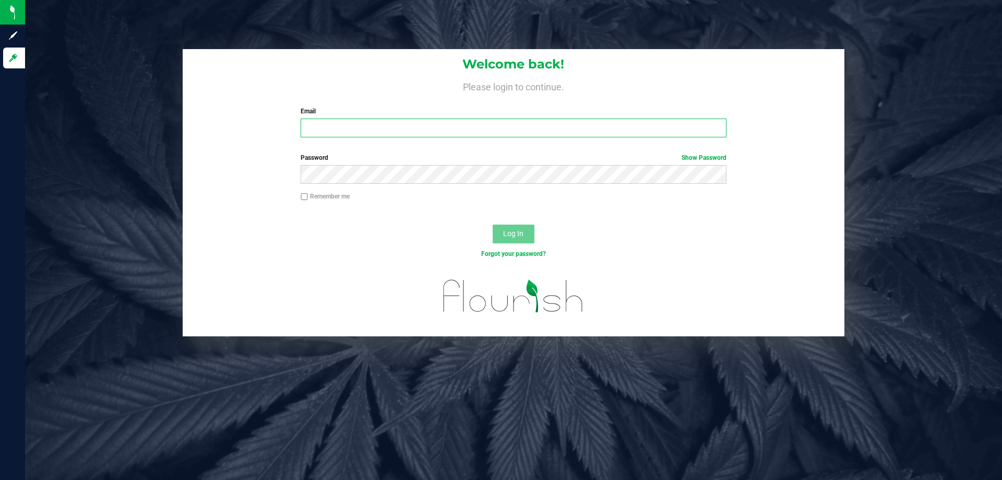
click at [319, 133] on input "Email" at bounding box center [514, 128] width 426 height 19
type input "[EMAIL_ADDRESS][DOMAIN_NAME]"
click at [493, 225] on button "Log In" at bounding box center [514, 234] width 42 height 19
